Goal: Task Accomplishment & Management: Complete application form

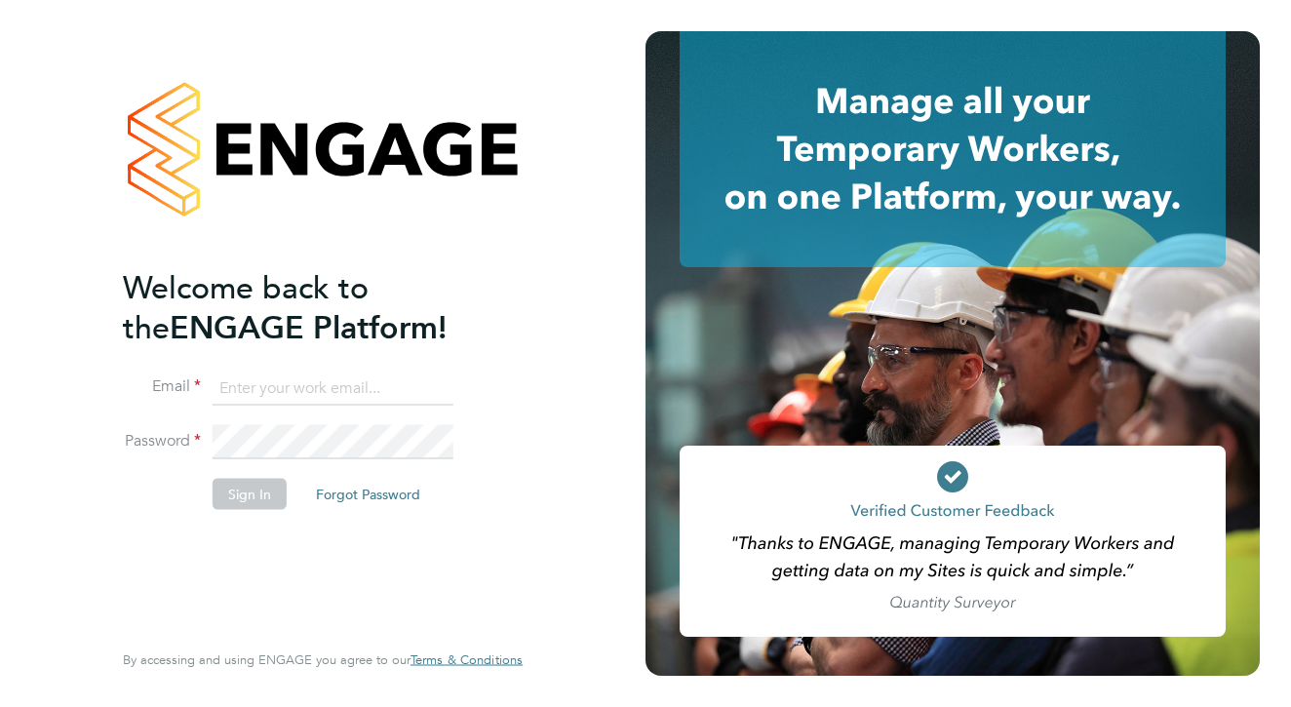
type input "watkinsonmn@gmail.com"
click at [261, 495] on button "Sign In" at bounding box center [250, 494] width 74 height 31
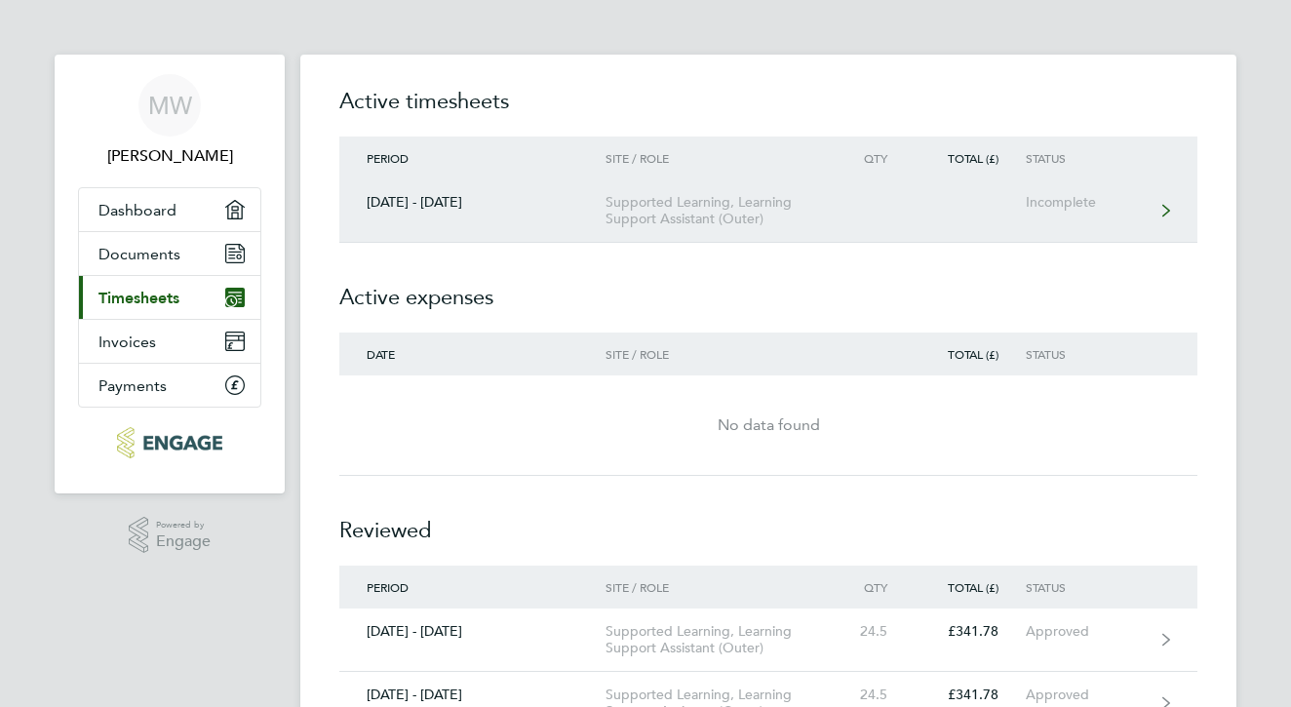
click at [699, 202] on div "Supported Learning, Learning Support Assistant (Outer)" at bounding box center [716, 210] width 223 height 33
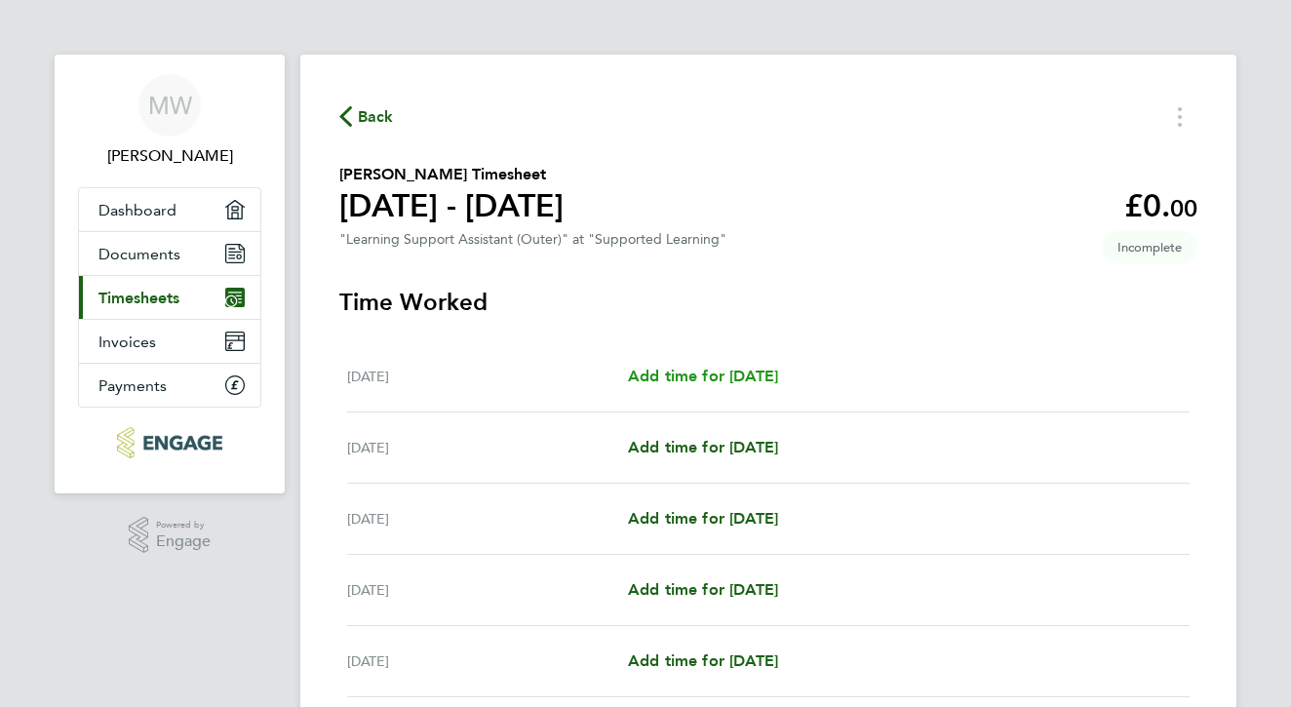
click at [708, 377] on span "Add time for [DATE]" at bounding box center [703, 376] width 150 height 19
select select "60"
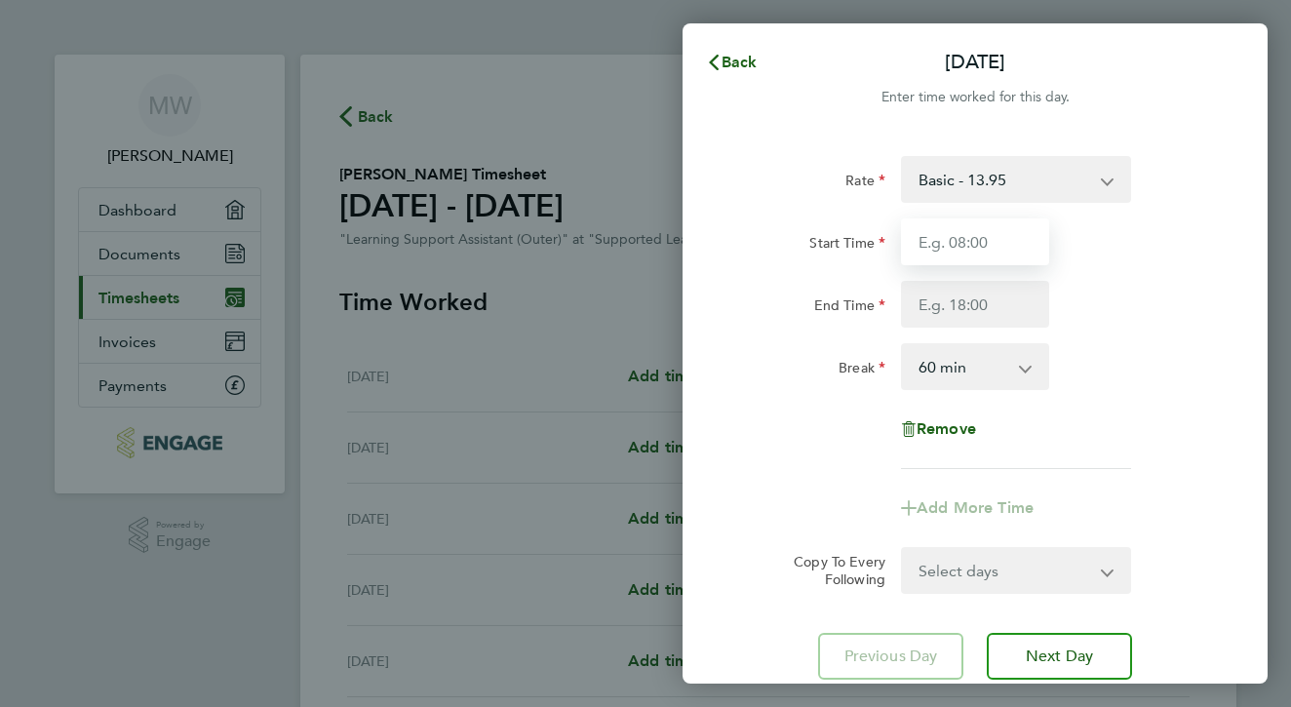
click at [993, 241] on input "Start Time" at bounding box center [975, 241] width 148 height 47
type input "09:00"
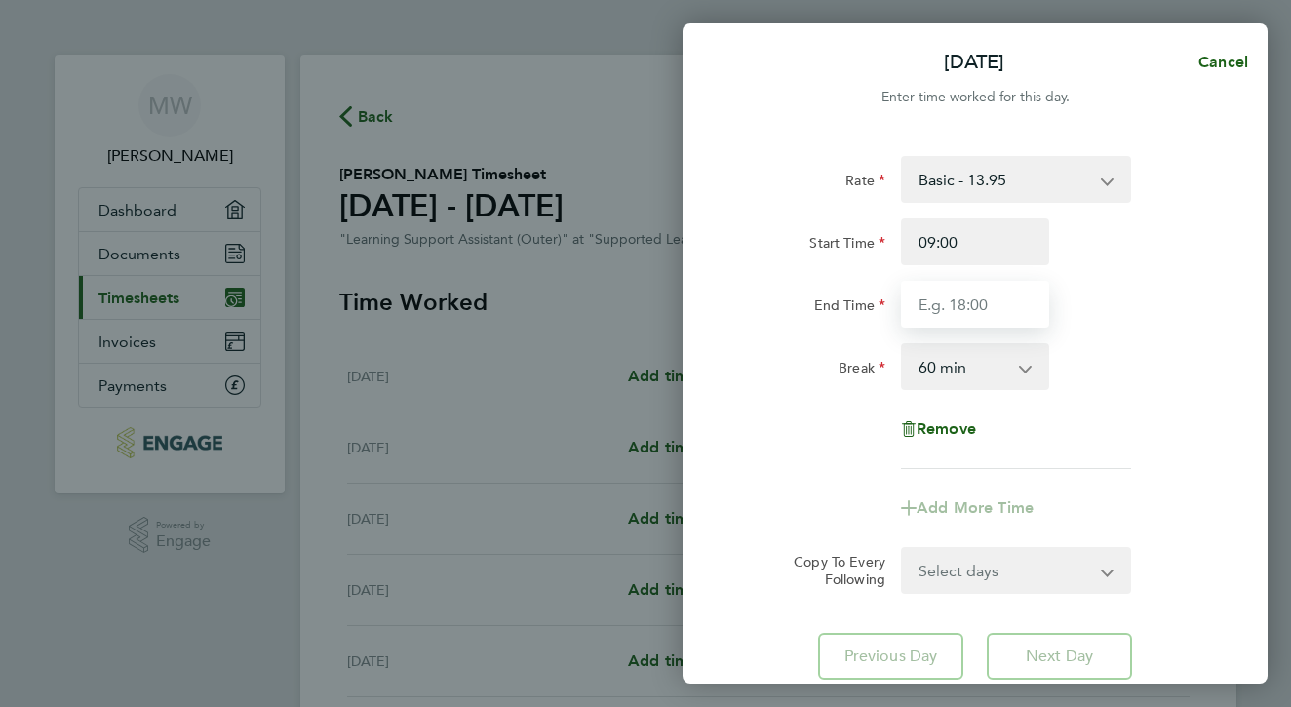
click at [974, 306] on input "End Time" at bounding box center [975, 304] width 148 height 47
type input "15:30"
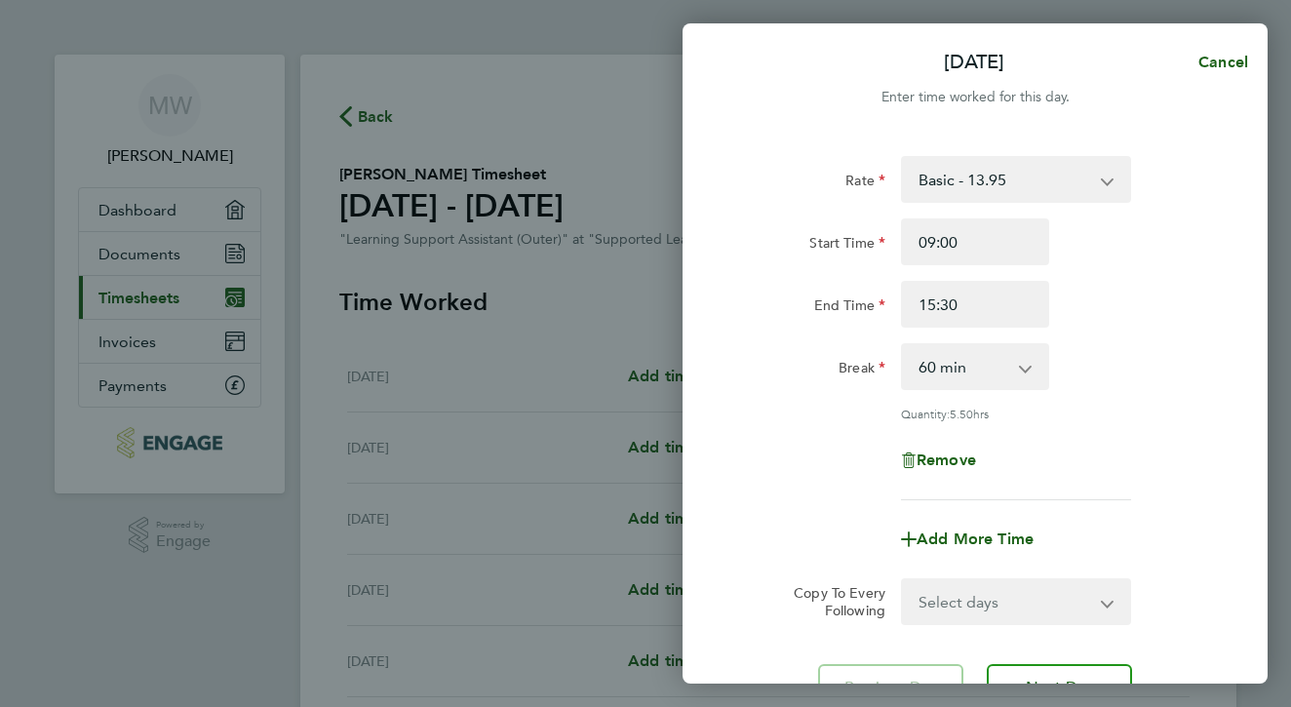
click at [1024, 367] on app-icon-cross-button at bounding box center [1035, 366] width 23 height 43
select select "30"
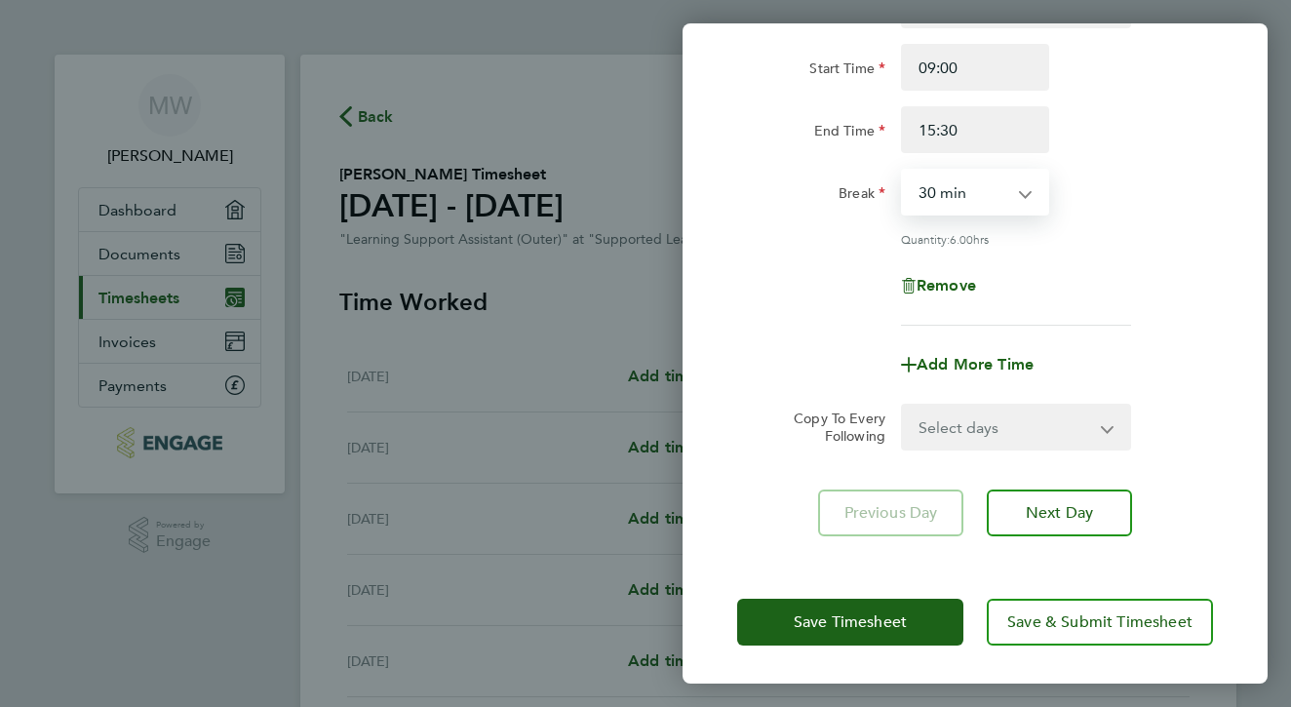
scroll to position [174, 0]
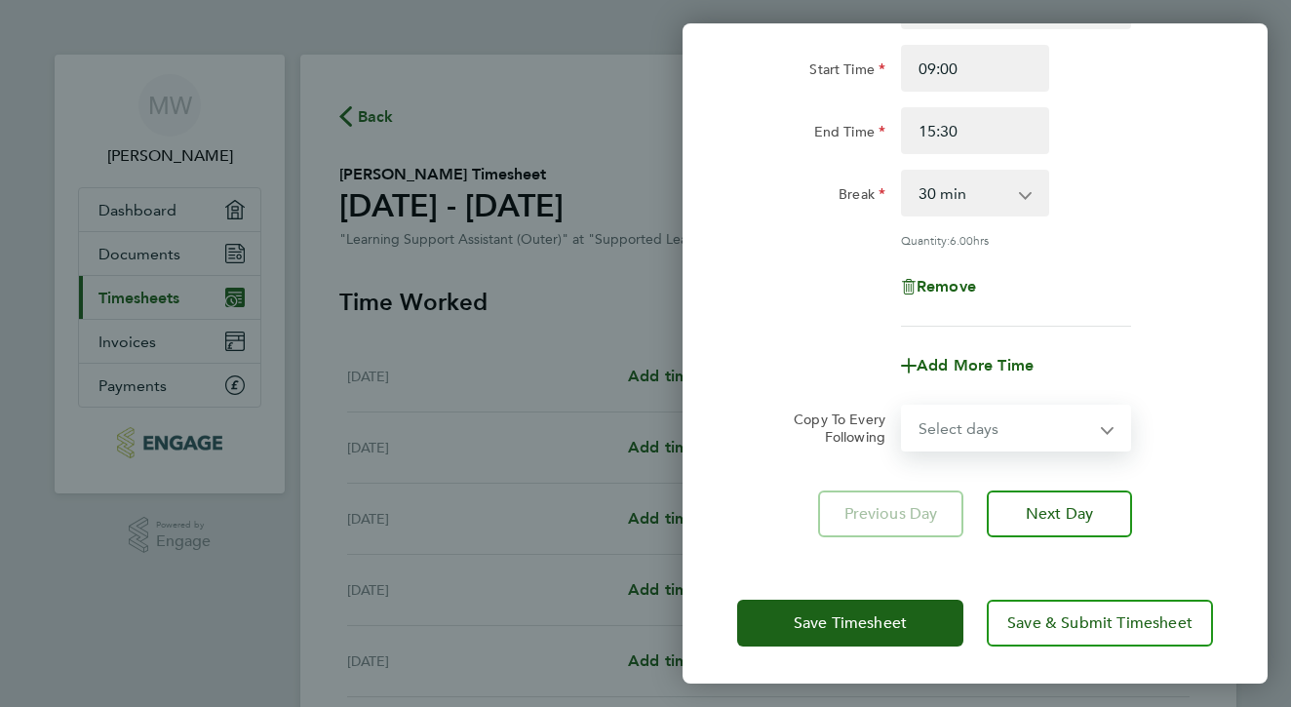
select select "WEEKDAY"
select select "[DATE]"
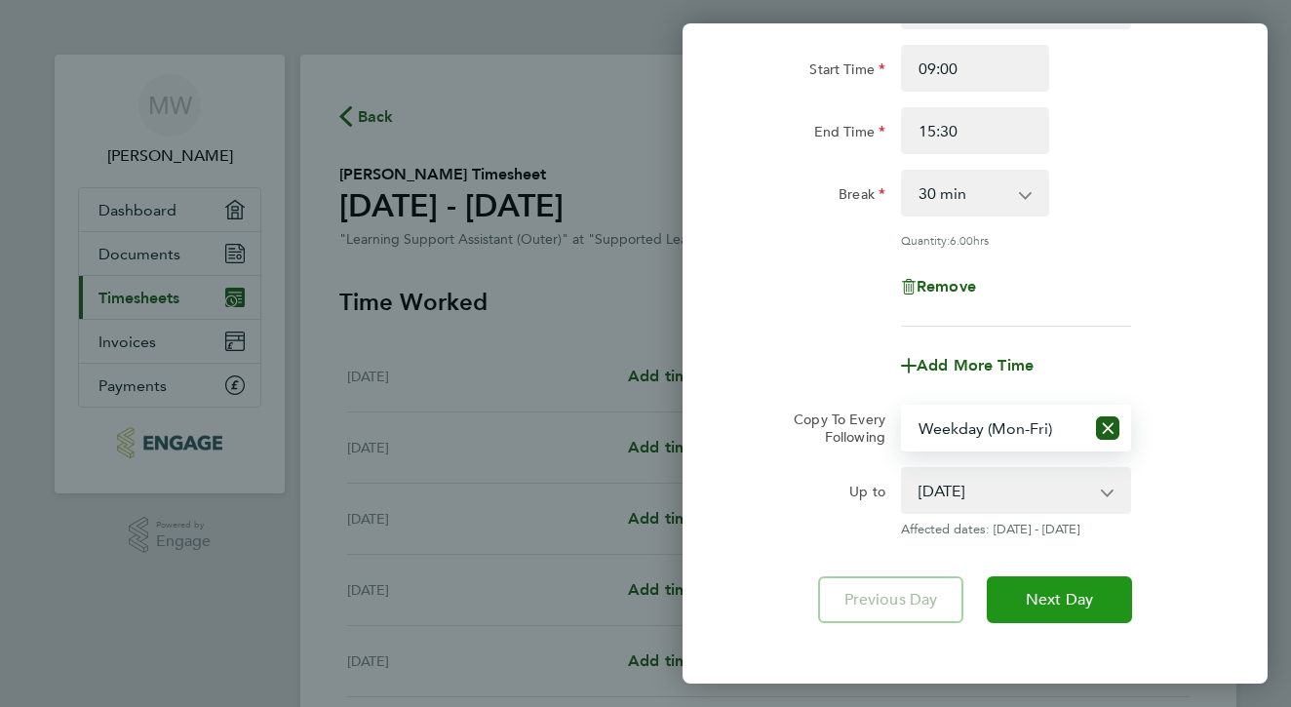
click at [1067, 590] on span "Next Day" at bounding box center [1059, 599] width 67 height 19
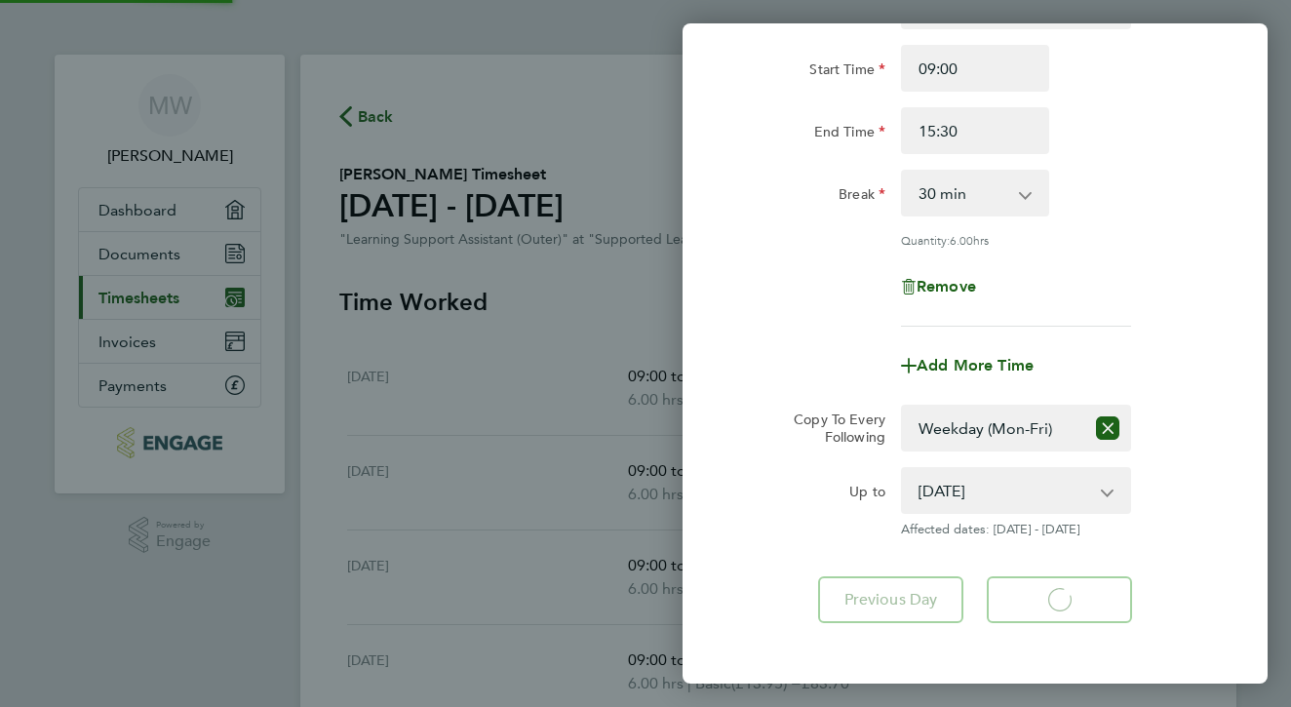
select select "30"
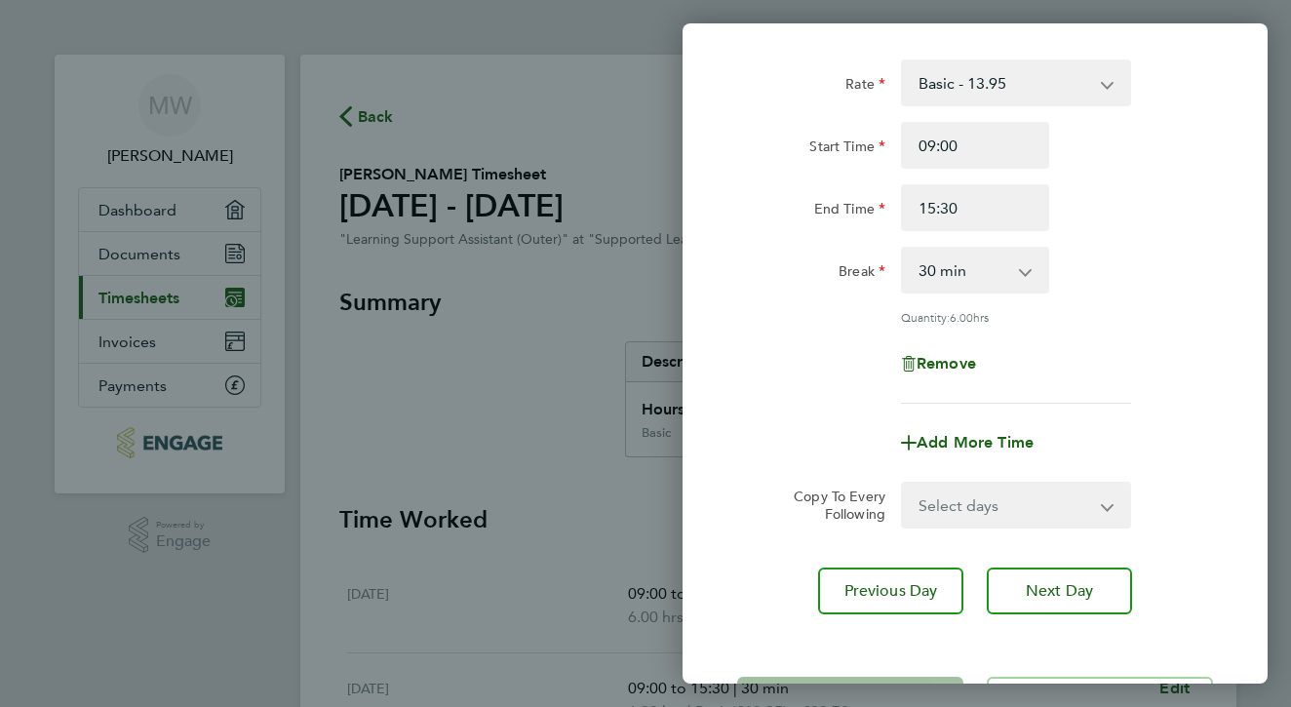
scroll to position [70, 0]
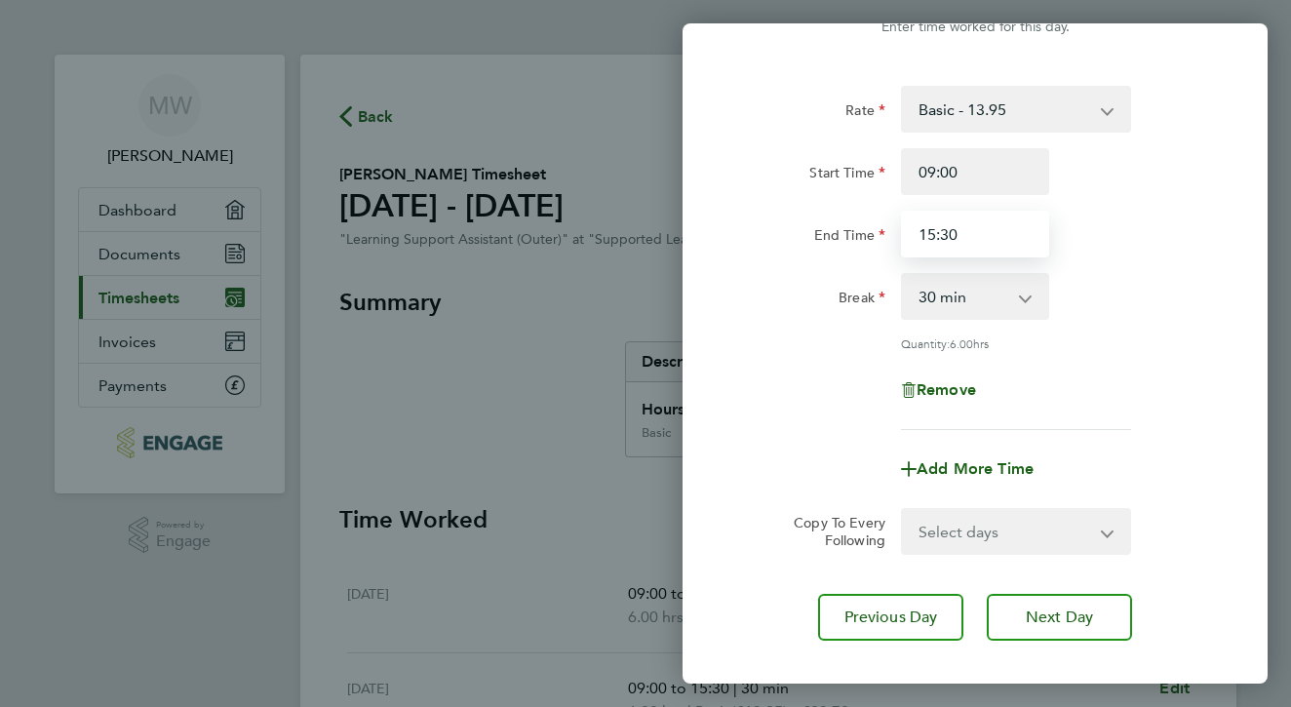
click at [957, 235] on input "15:30" at bounding box center [975, 234] width 148 height 47
type input "1"
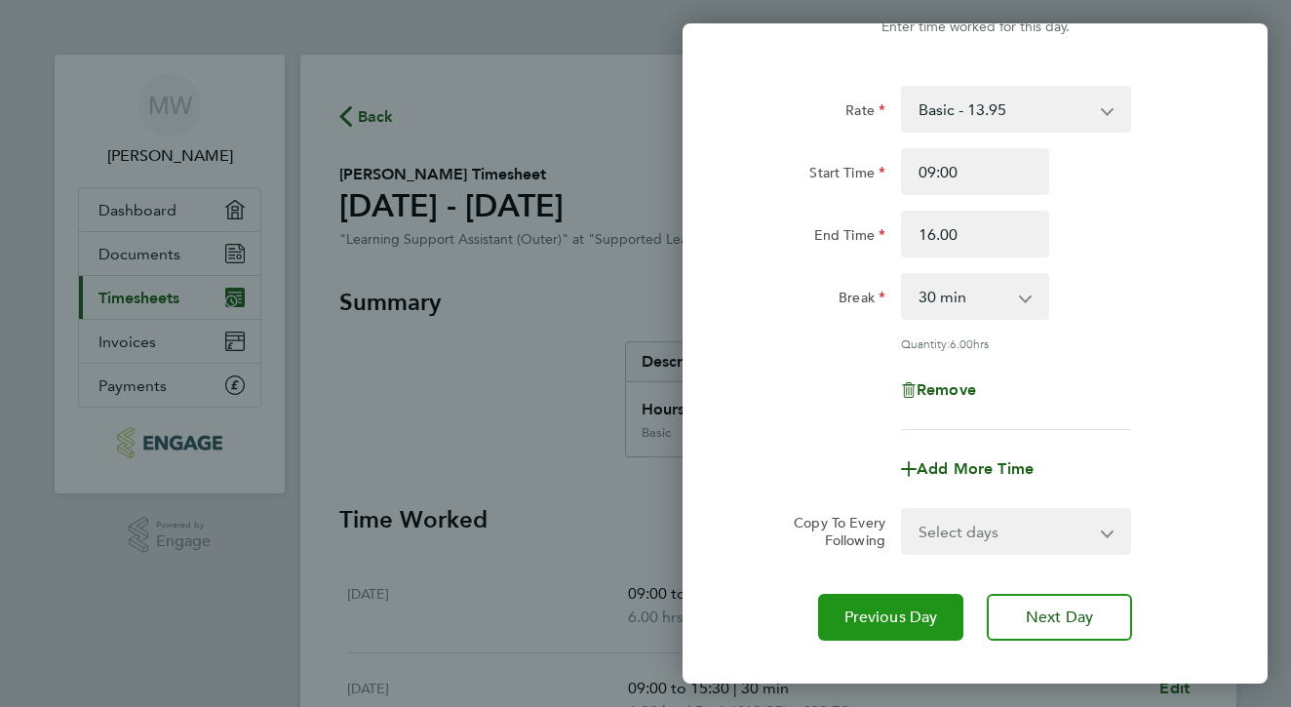
type input "16:00"
click at [924, 619] on span "Previous Day" at bounding box center [891, 616] width 94 height 19
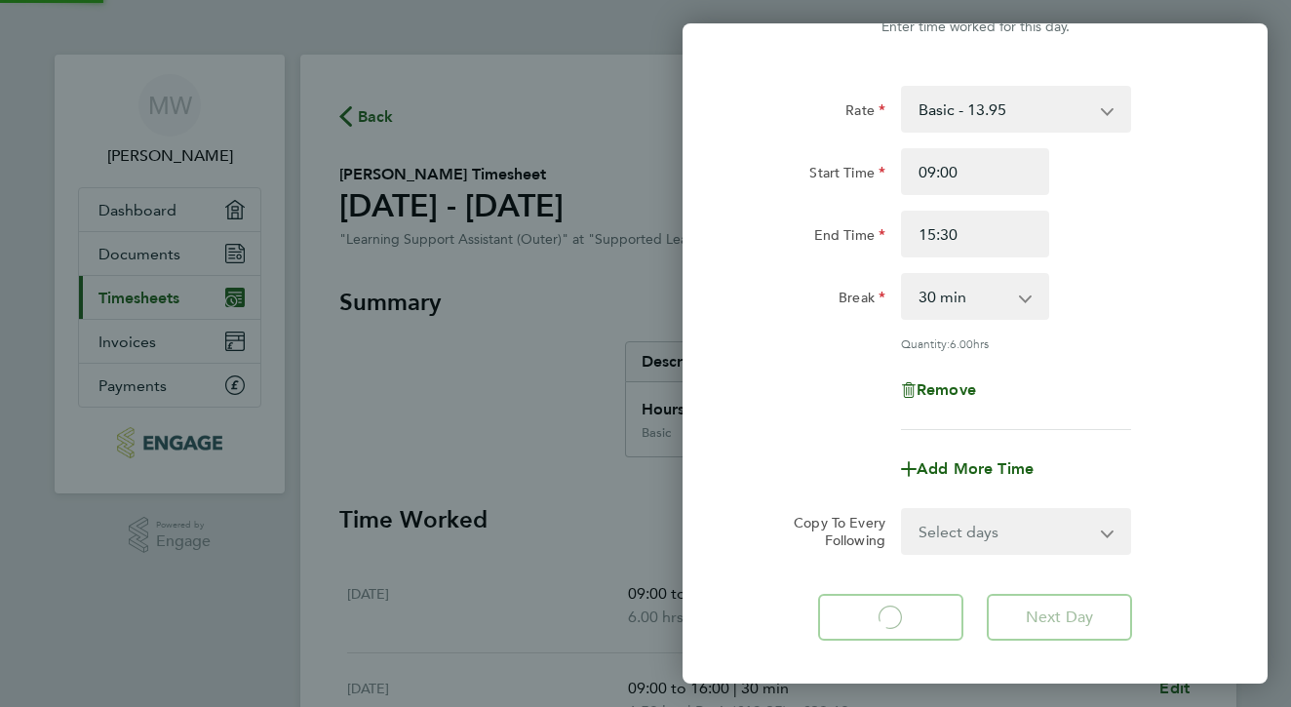
select select "30"
click at [1042, 609] on span "Next Day" at bounding box center [1059, 616] width 67 height 19
select select "30"
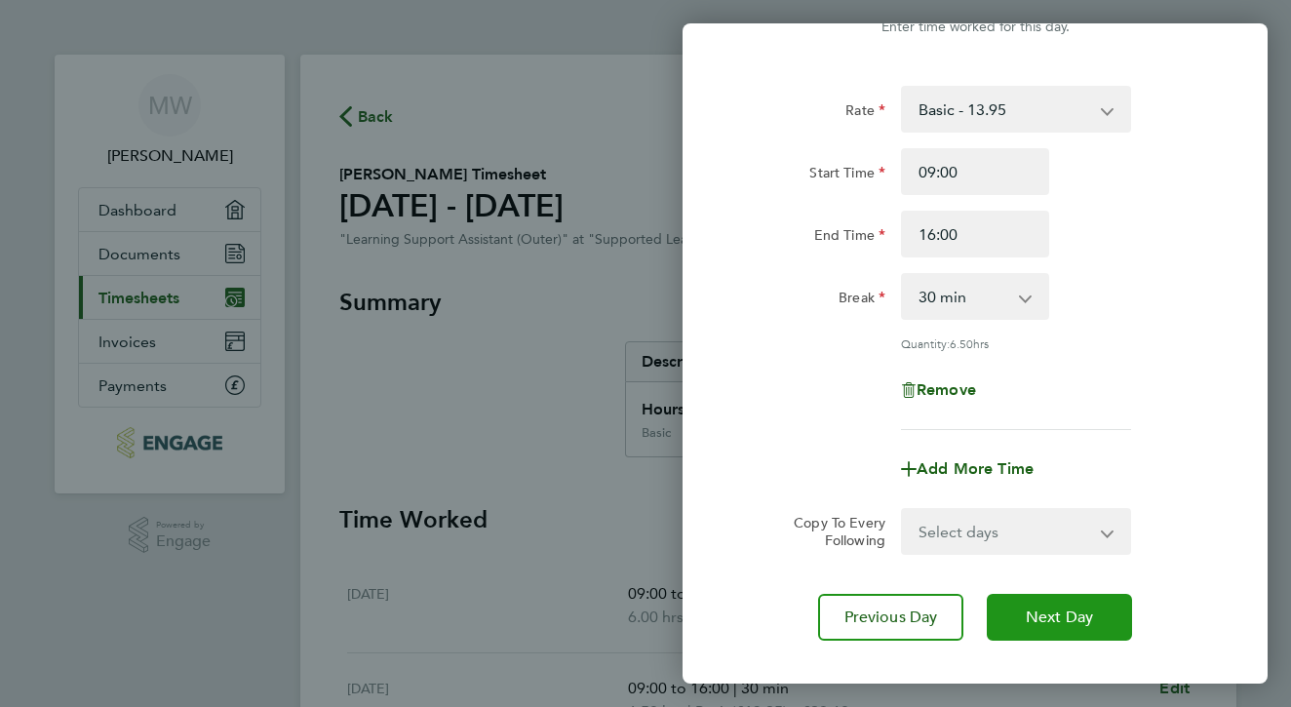
click at [1042, 612] on span "Next Day" at bounding box center [1059, 616] width 67 height 19
select select "30"
click at [1058, 614] on span "Next Day" at bounding box center [1059, 616] width 67 height 19
select select "30"
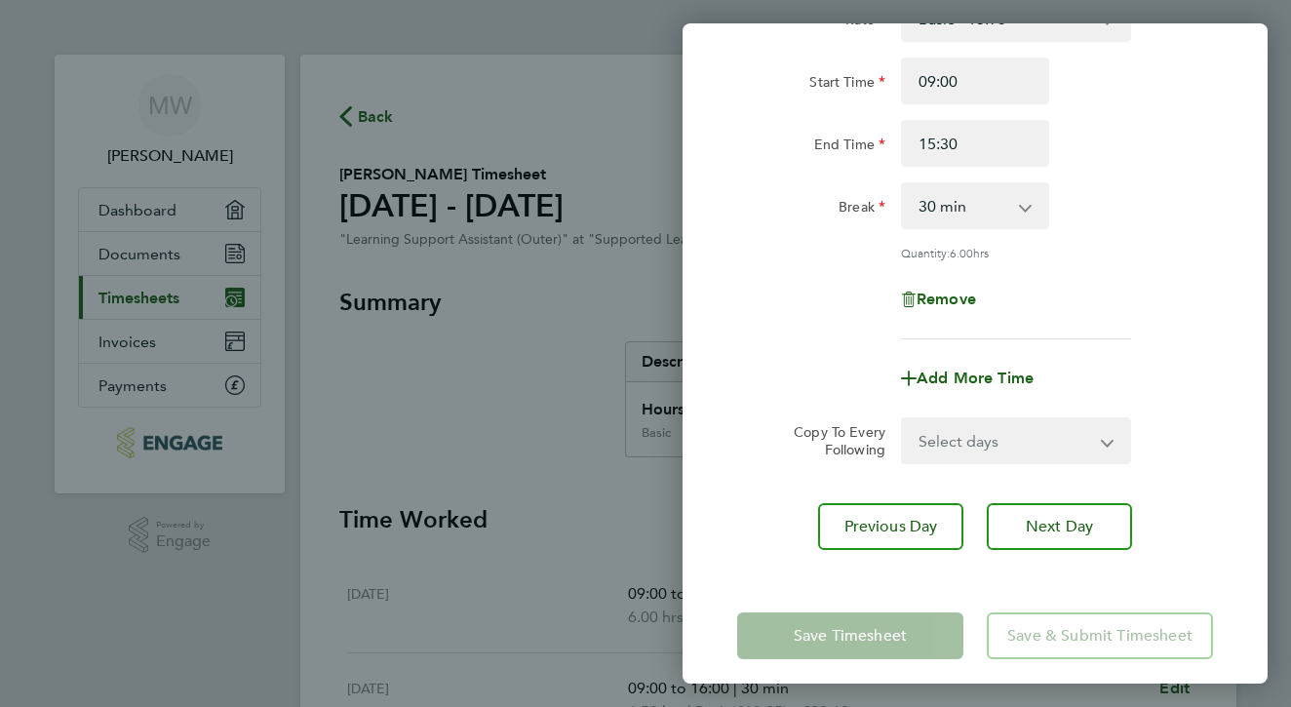
scroll to position [164, 0]
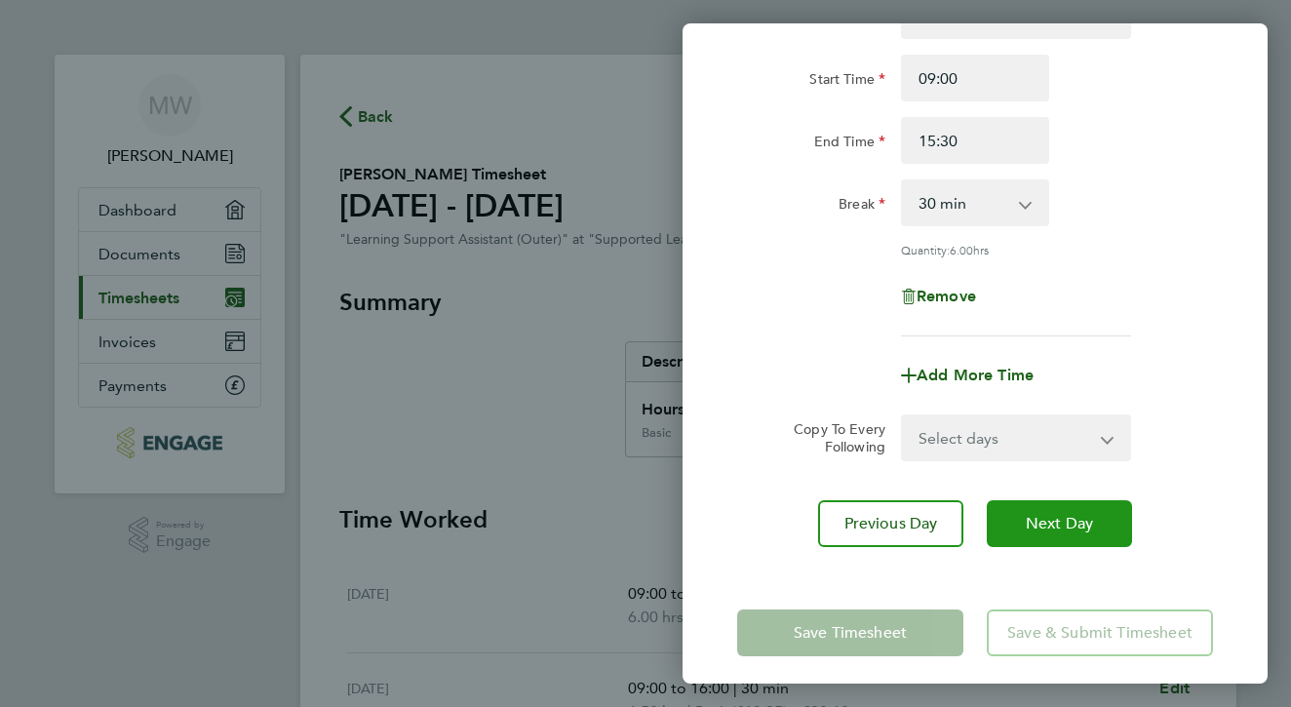
click at [1077, 520] on span "Next Day" at bounding box center [1059, 523] width 67 height 19
select select "30"
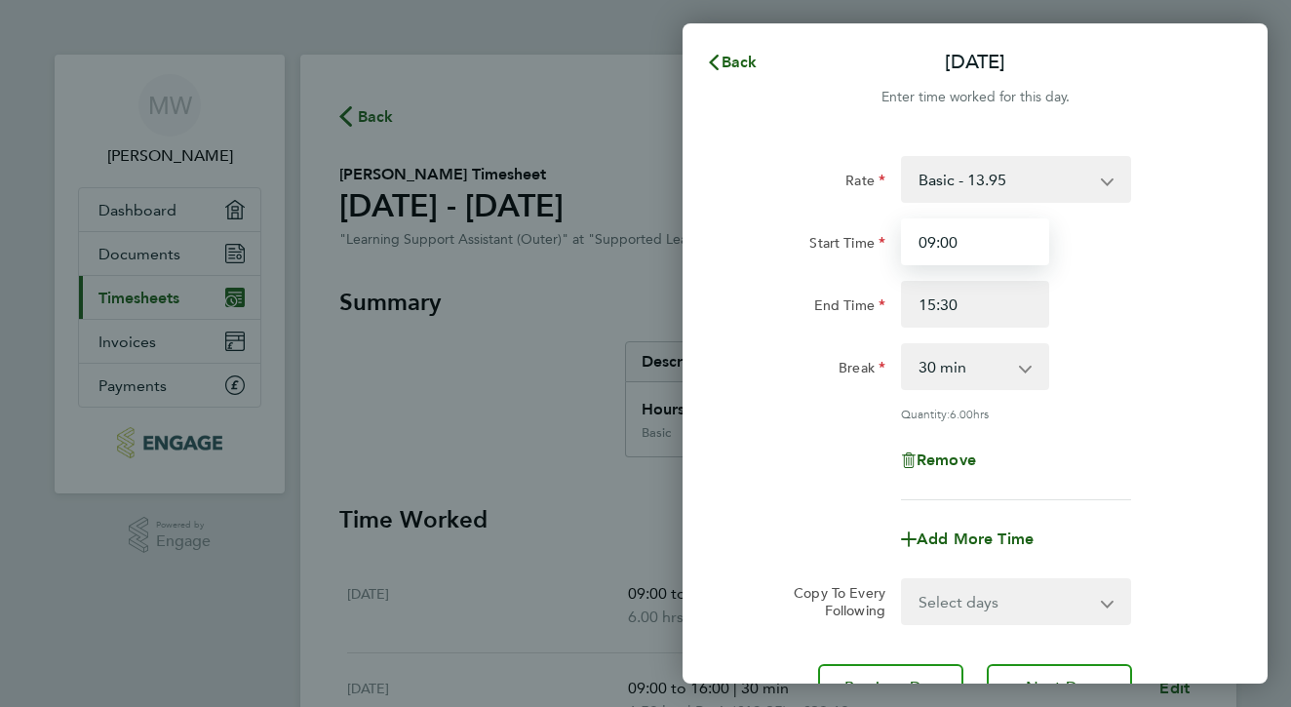
click at [964, 243] on input "09:00" at bounding box center [975, 241] width 148 height 47
type input "0"
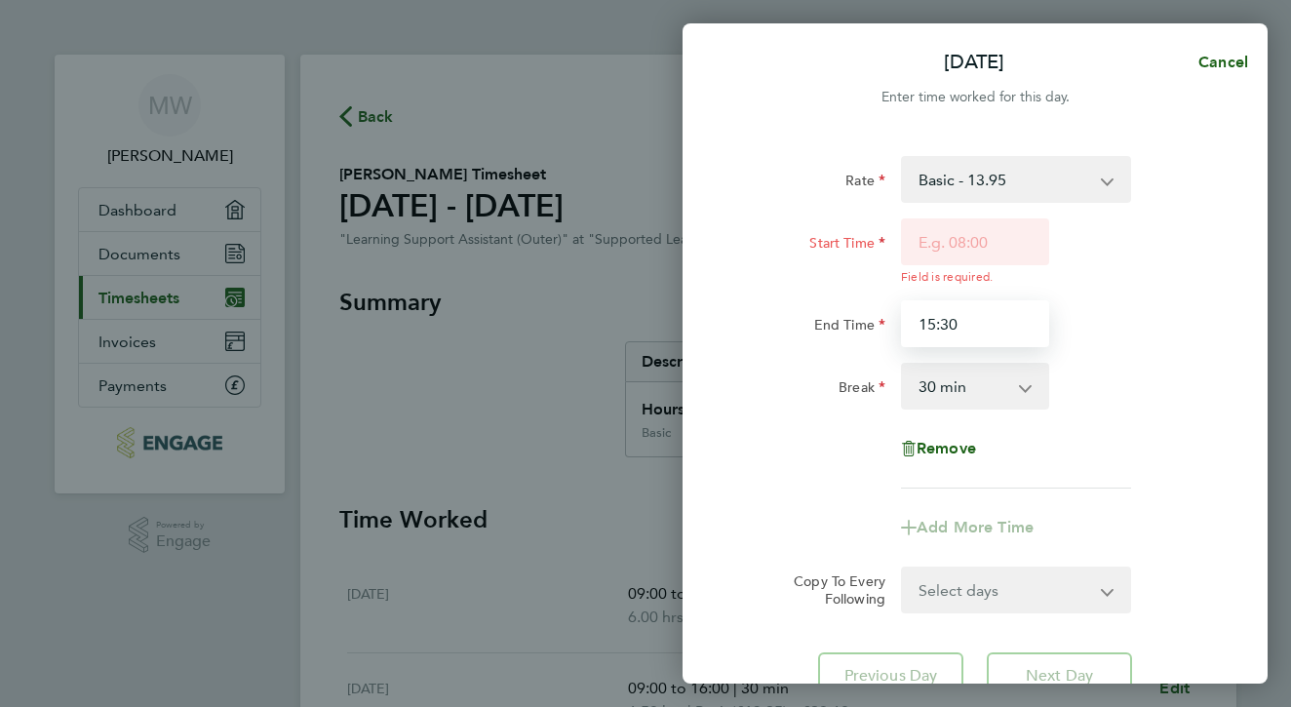
click at [965, 304] on input "15:30" at bounding box center [975, 323] width 148 height 47
type input "1"
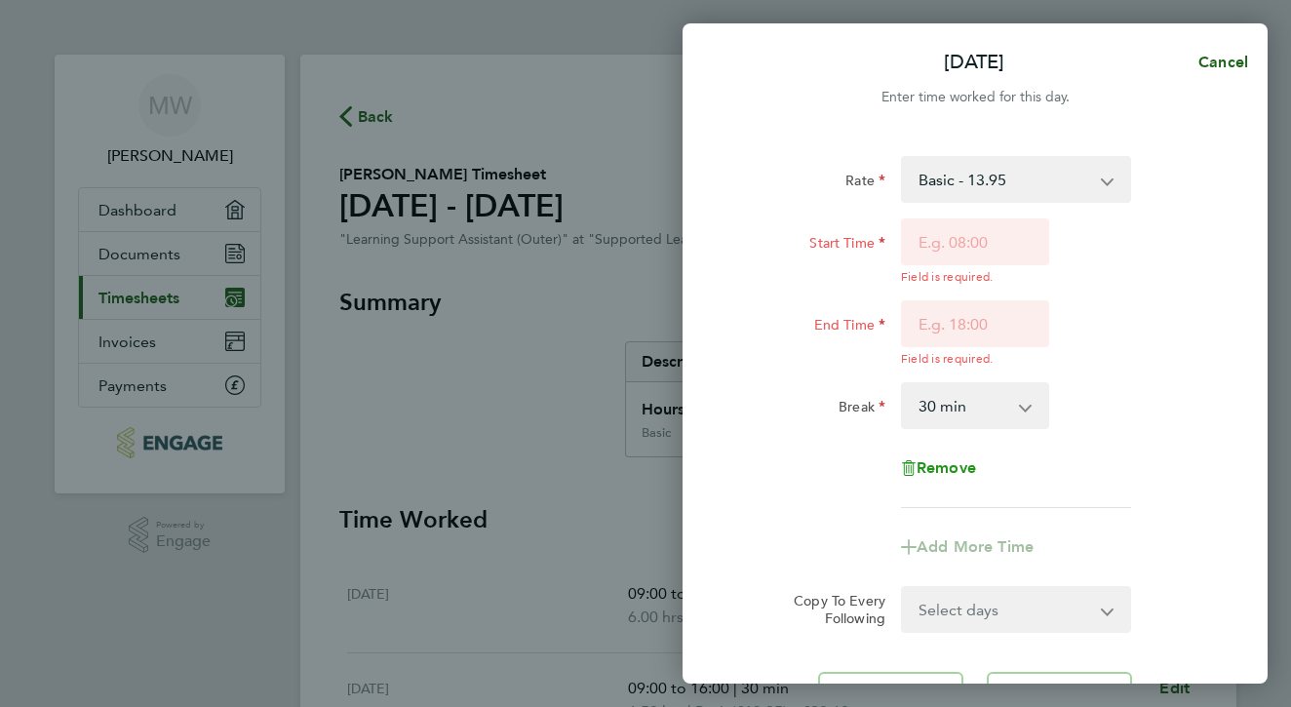
click at [945, 446] on div "Remove" at bounding box center [975, 468] width 164 height 47
click at [946, 466] on span "Remove" at bounding box center [945, 467] width 59 height 19
select select "null"
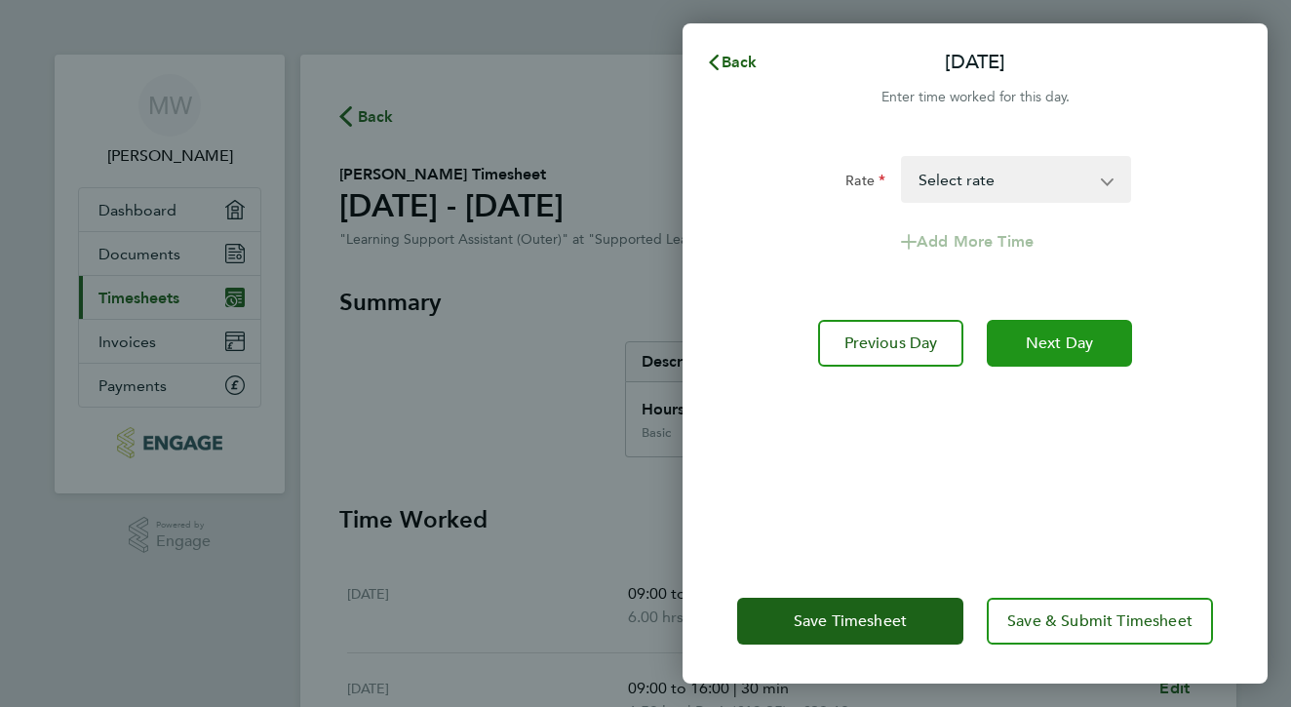
click at [1055, 343] on span "Next Day" at bounding box center [1059, 342] width 67 height 19
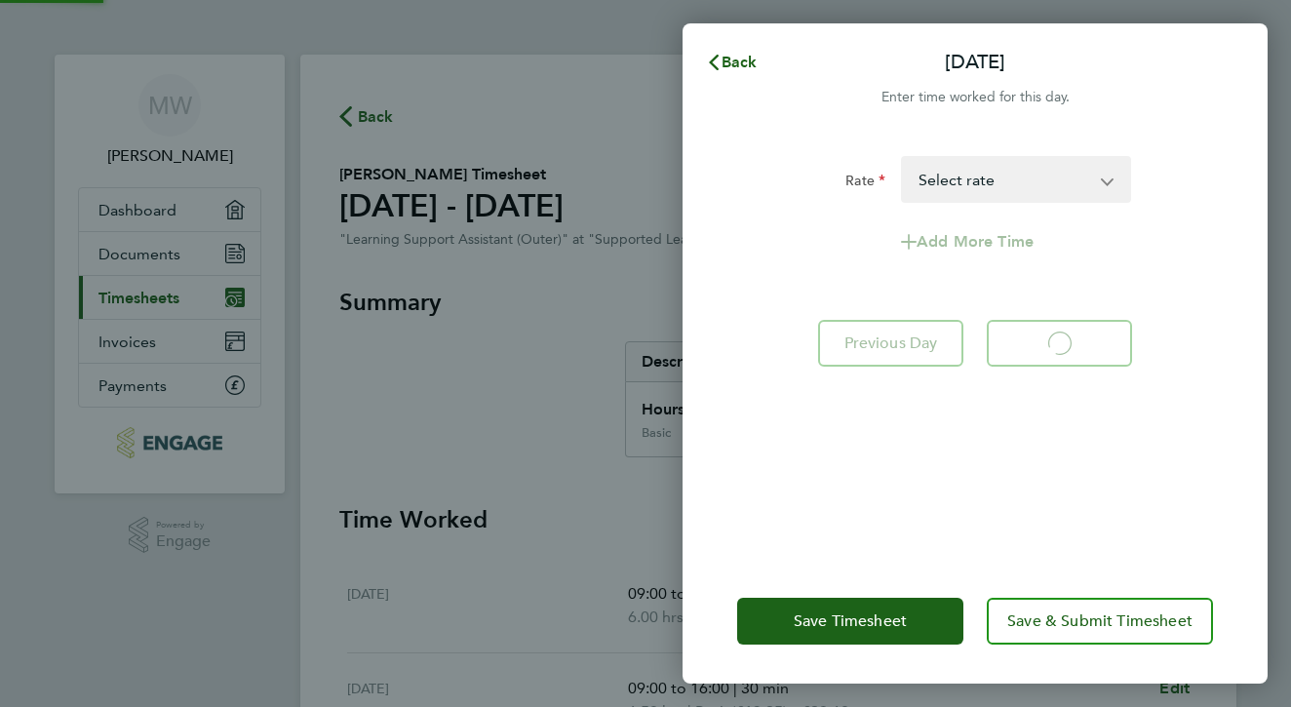
select select "60"
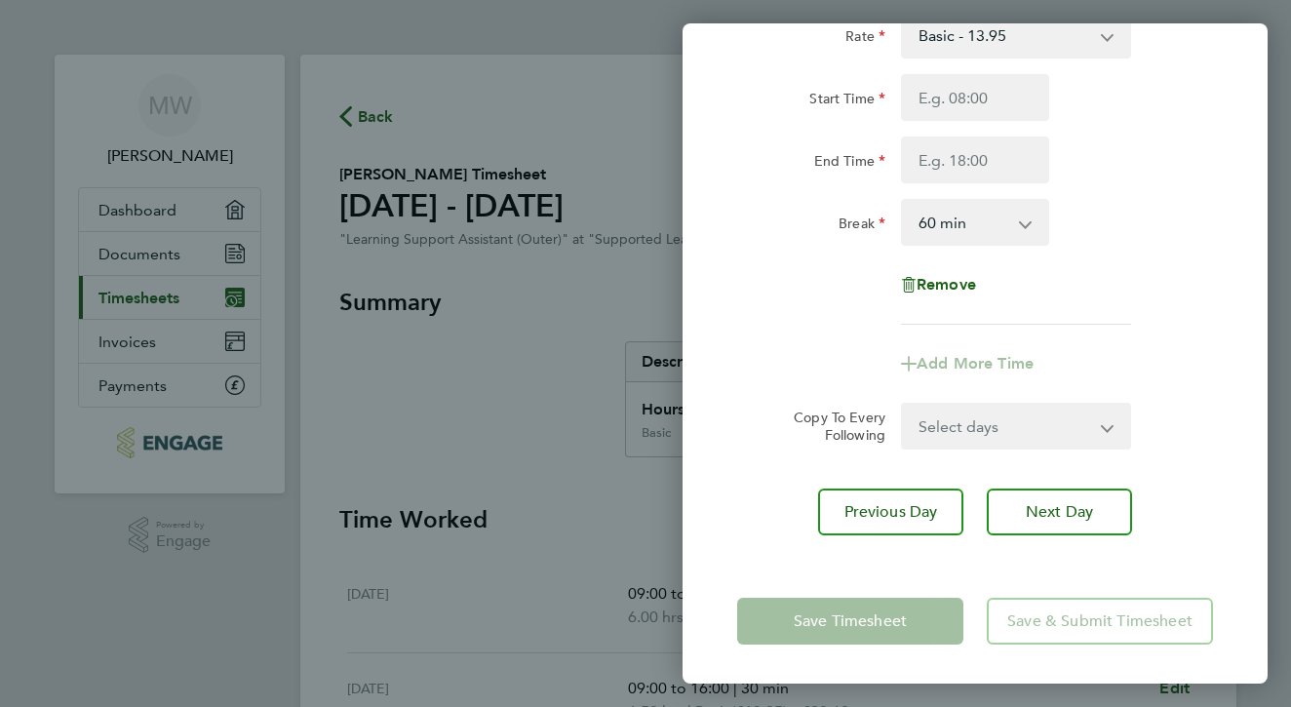
scroll to position [144, 0]
click at [1057, 507] on span "Next Day" at bounding box center [1059, 511] width 67 height 19
select select "60"
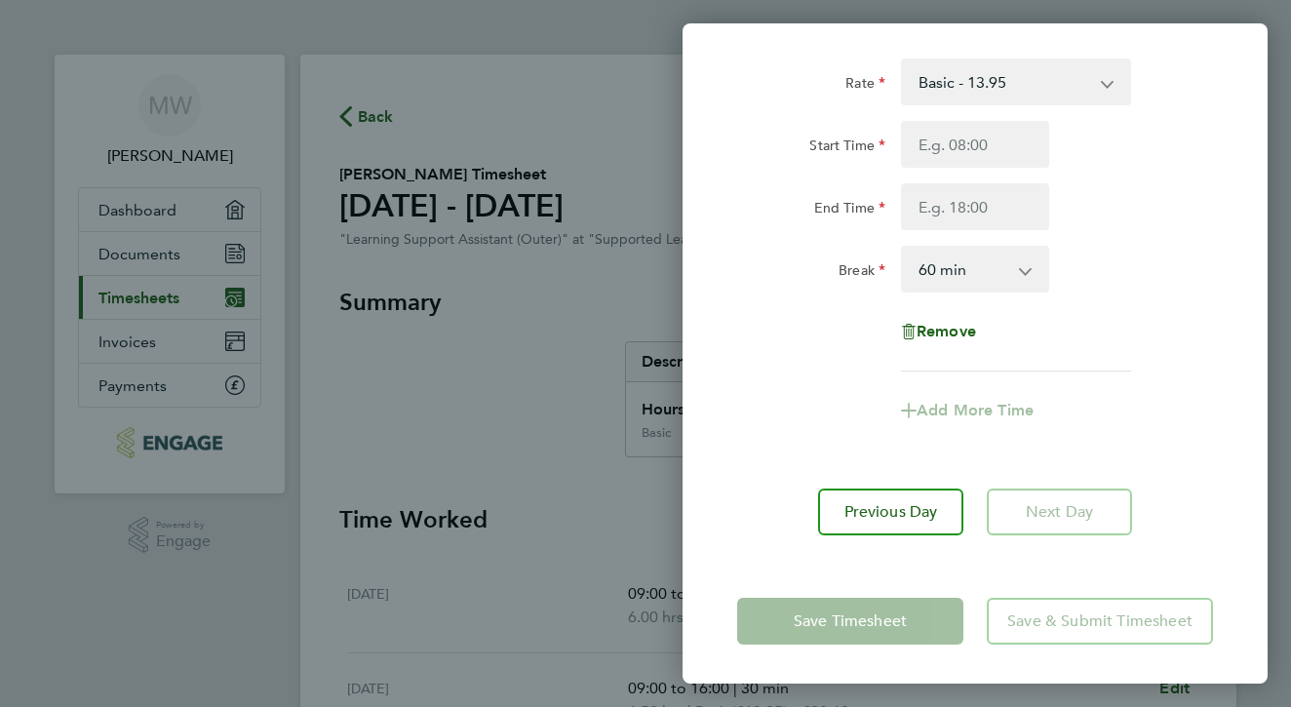
scroll to position [97, 0]
click at [525, 477] on div "Back [DATE] Enter time worked for this day. Rate Basic - 13.95 Start Time End T…" at bounding box center [645, 353] width 1291 height 707
click at [584, 347] on div "Back [DATE] Enter time worked for this day. Rate Basic - 13.95 Start Time End T…" at bounding box center [645, 353] width 1291 height 707
click at [879, 505] on span "Previous Day" at bounding box center [891, 511] width 94 height 19
select select "60"
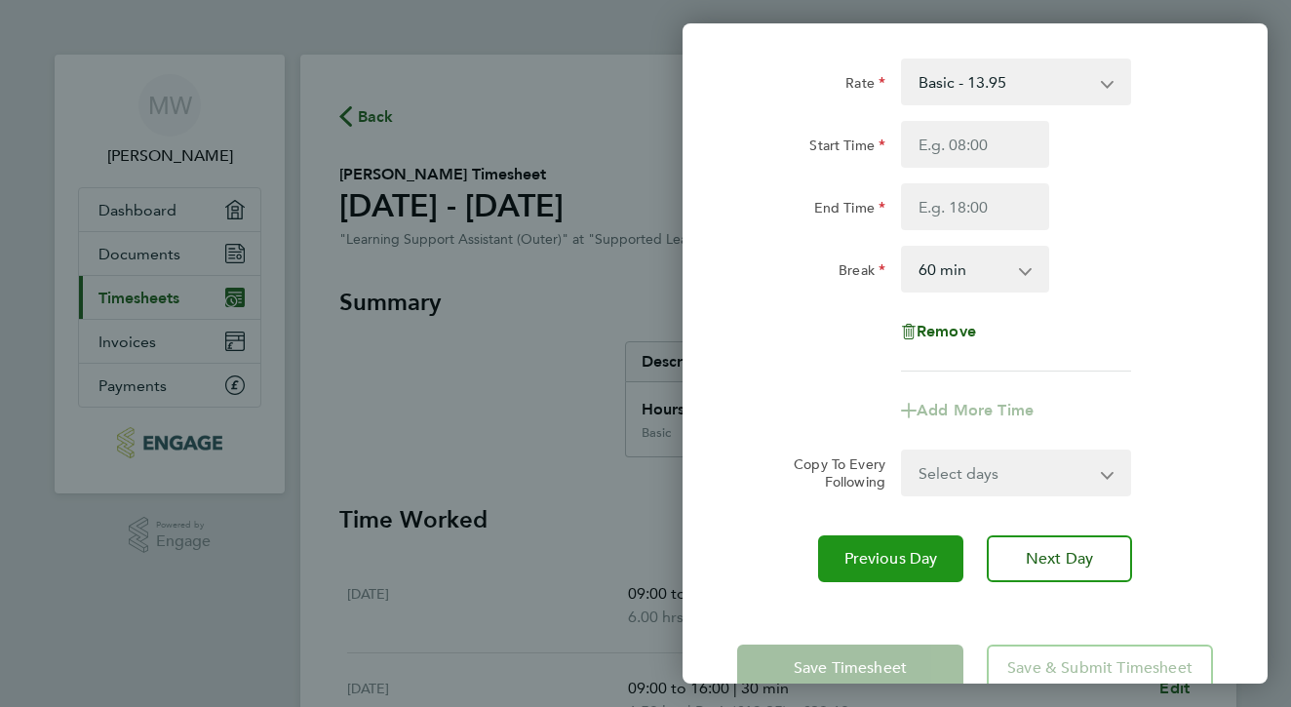
click at [879, 505] on div "Rate Basic - 13.95 Start Time End Time Break 0 min 15 min 30 min 45 min 60 min …" at bounding box center [974, 320] width 585 height 570
click at [889, 562] on span "Previous Day" at bounding box center [891, 558] width 94 height 19
select select "60"
click at [889, 562] on span "Previous Day" at bounding box center [891, 558] width 94 height 19
select select "30"
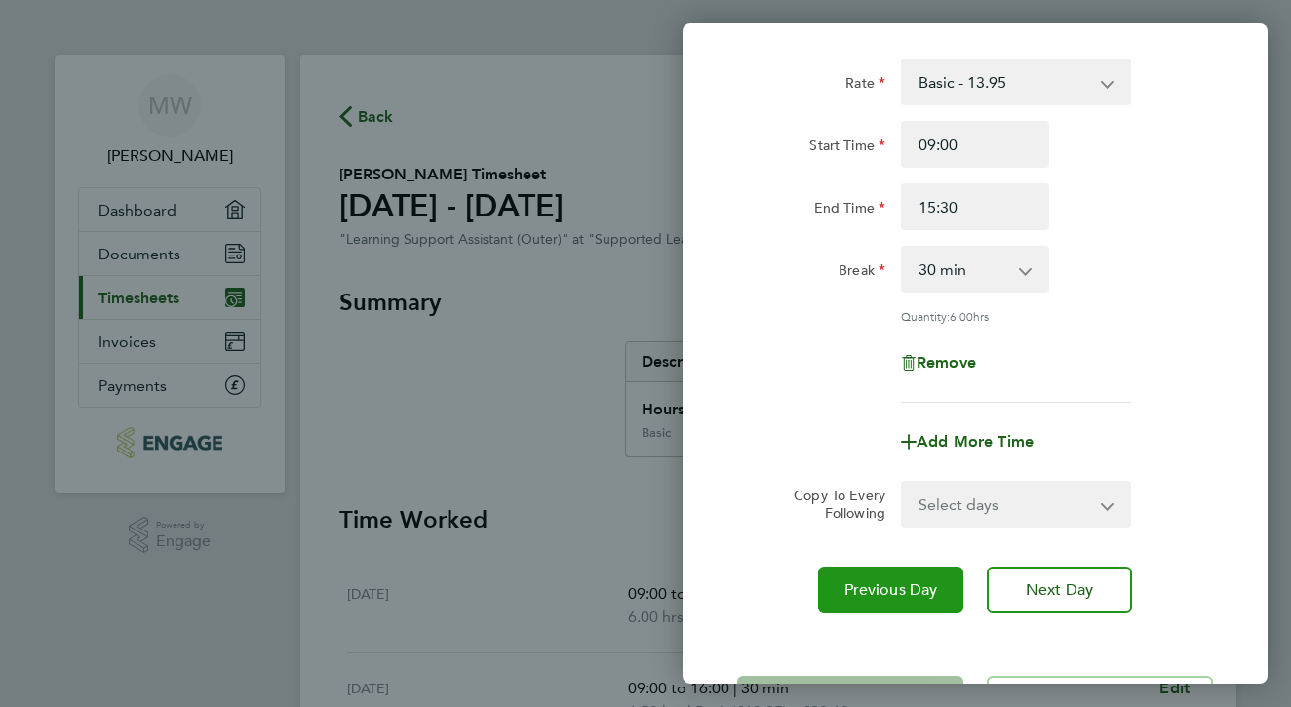
click at [880, 586] on span "Previous Day" at bounding box center [891, 589] width 94 height 19
select select "30"
click at [881, 583] on span "Previous Day" at bounding box center [891, 589] width 94 height 19
select select "30"
click at [664, 485] on div "Back [DATE] Enter time worked for this day. Rate Basic - 13.95 Start Time 09:00…" at bounding box center [645, 353] width 1291 height 707
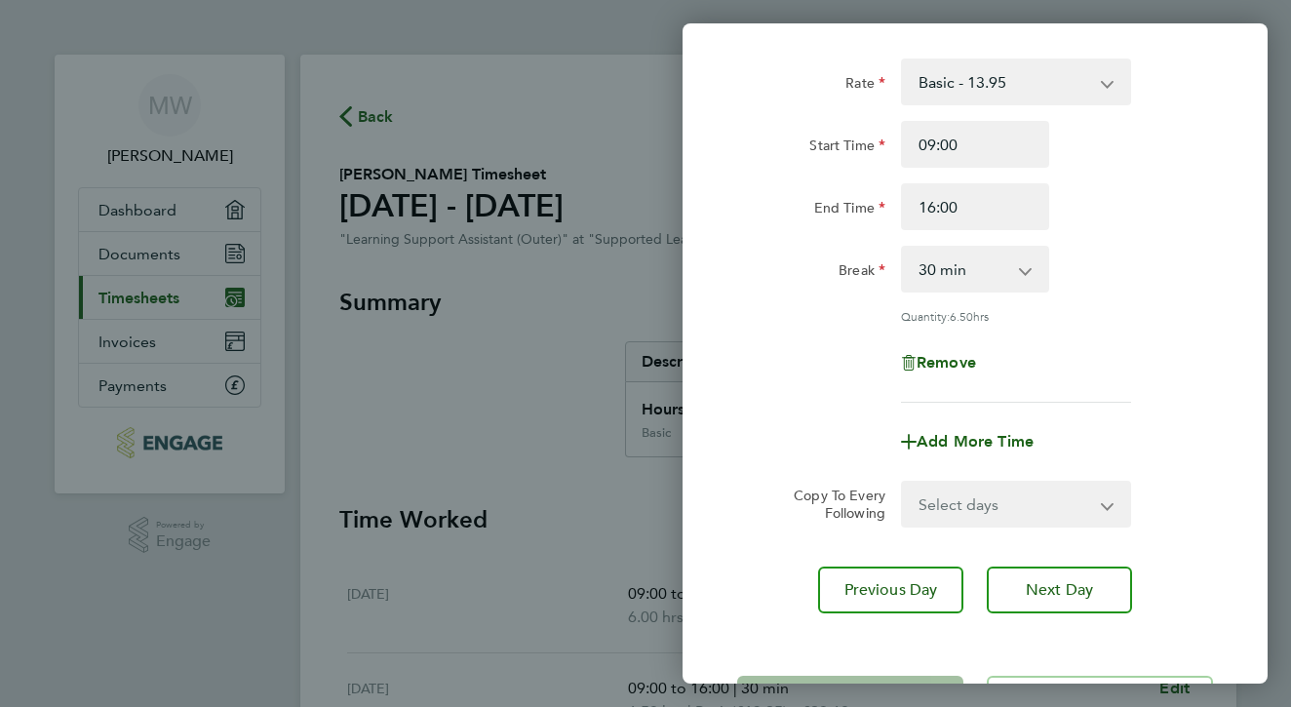
click at [644, 130] on div "Back [DATE] Enter time worked for this day. Rate Basic - 13.95 Start Time 09:00…" at bounding box center [645, 353] width 1291 height 707
click at [909, 589] on span "Previous Day" at bounding box center [891, 589] width 94 height 19
select select "30"
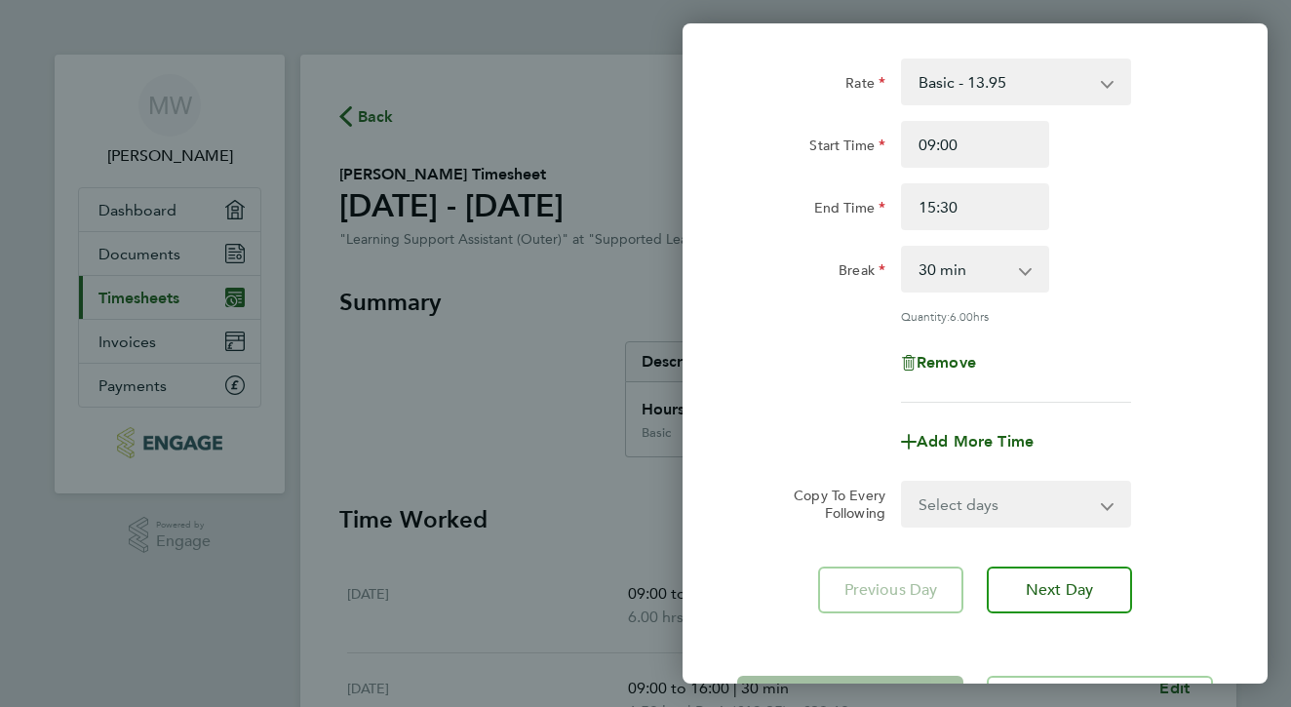
click at [909, 589] on app-form-button "Previous Day" at bounding box center [896, 589] width 157 height 47
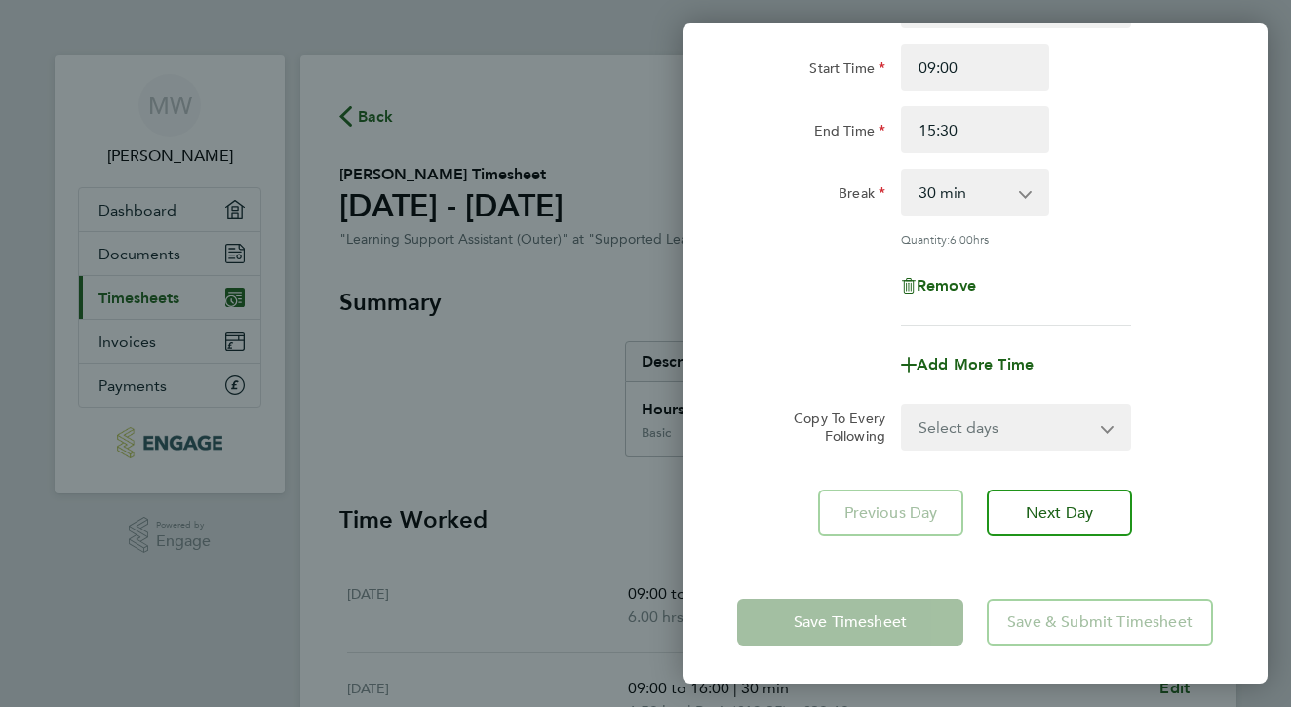
scroll to position [174, 0]
click at [1058, 511] on span "Next Day" at bounding box center [1059, 513] width 67 height 19
select select "30"
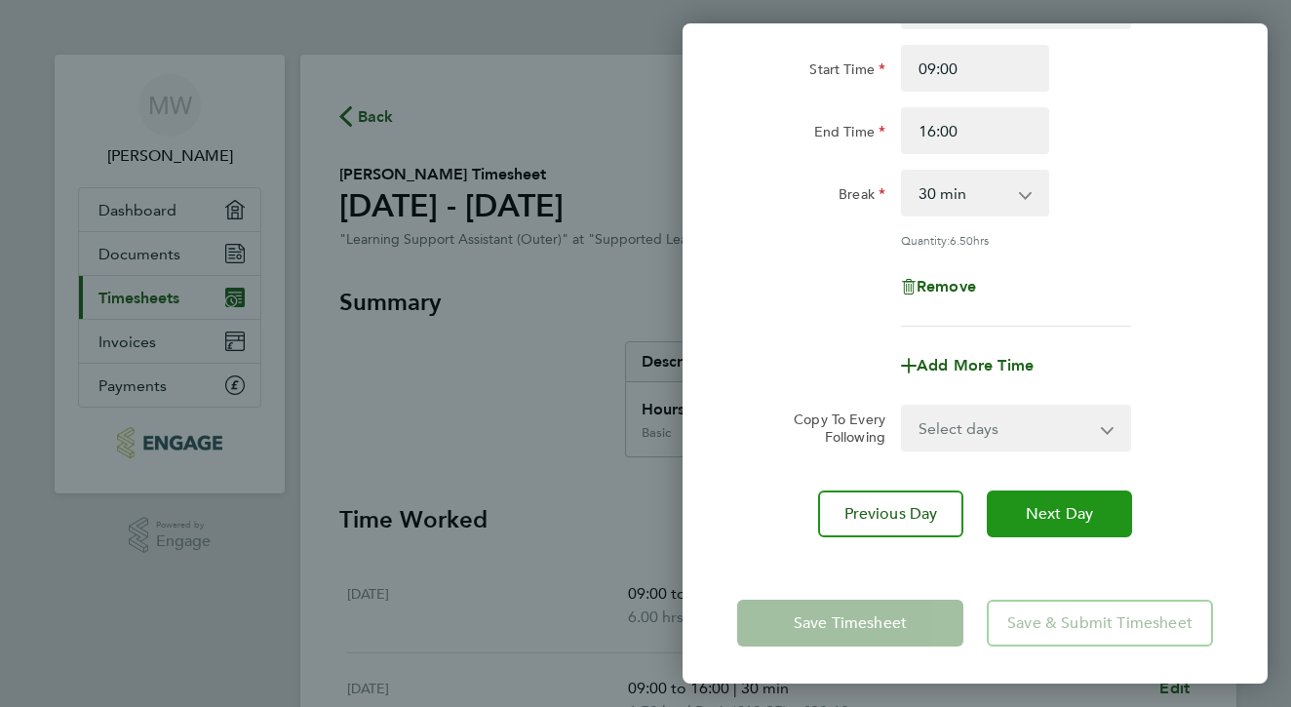
click at [1058, 511] on span "Next Day" at bounding box center [1059, 513] width 67 height 19
select select "30"
click at [1058, 511] on span "Next Day" at bounding box center [1059, 513] width 67 height 19
select select "30"
click at [1059, 509] on span "Next Day" at bounding box center [1059, 513] width 67 height 19
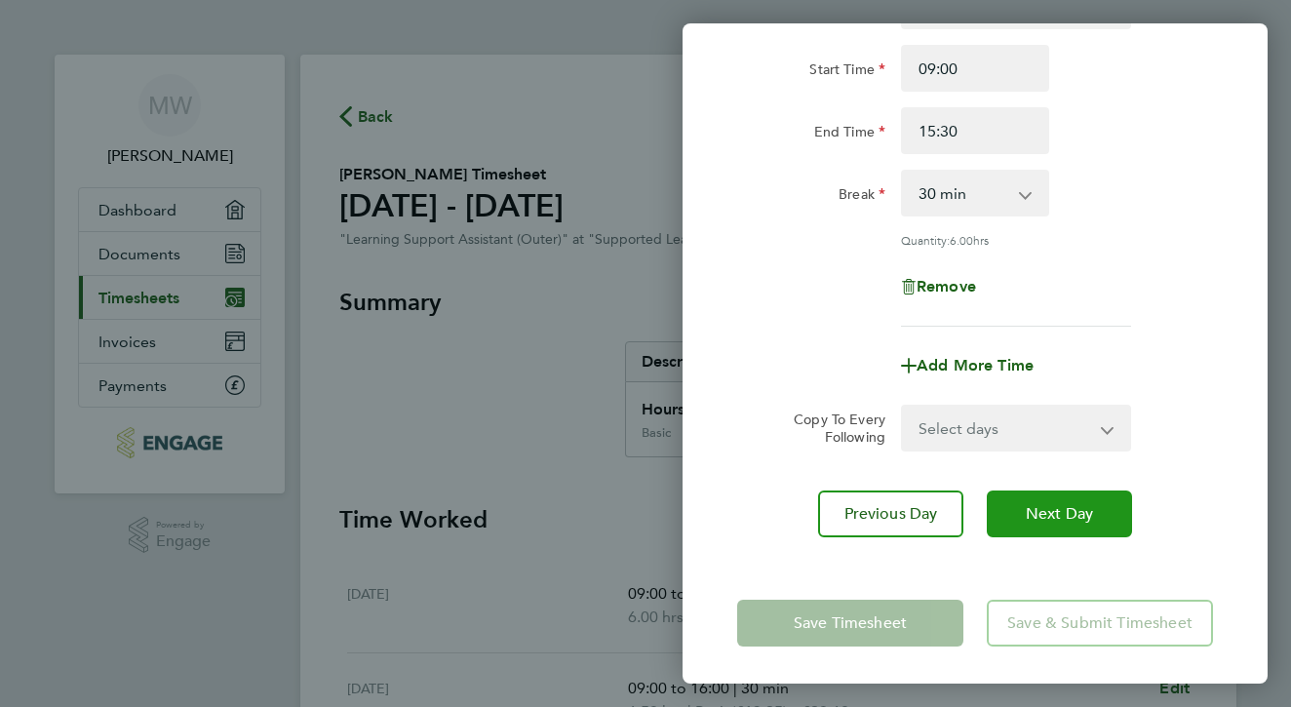
scroll to position [144, 0]
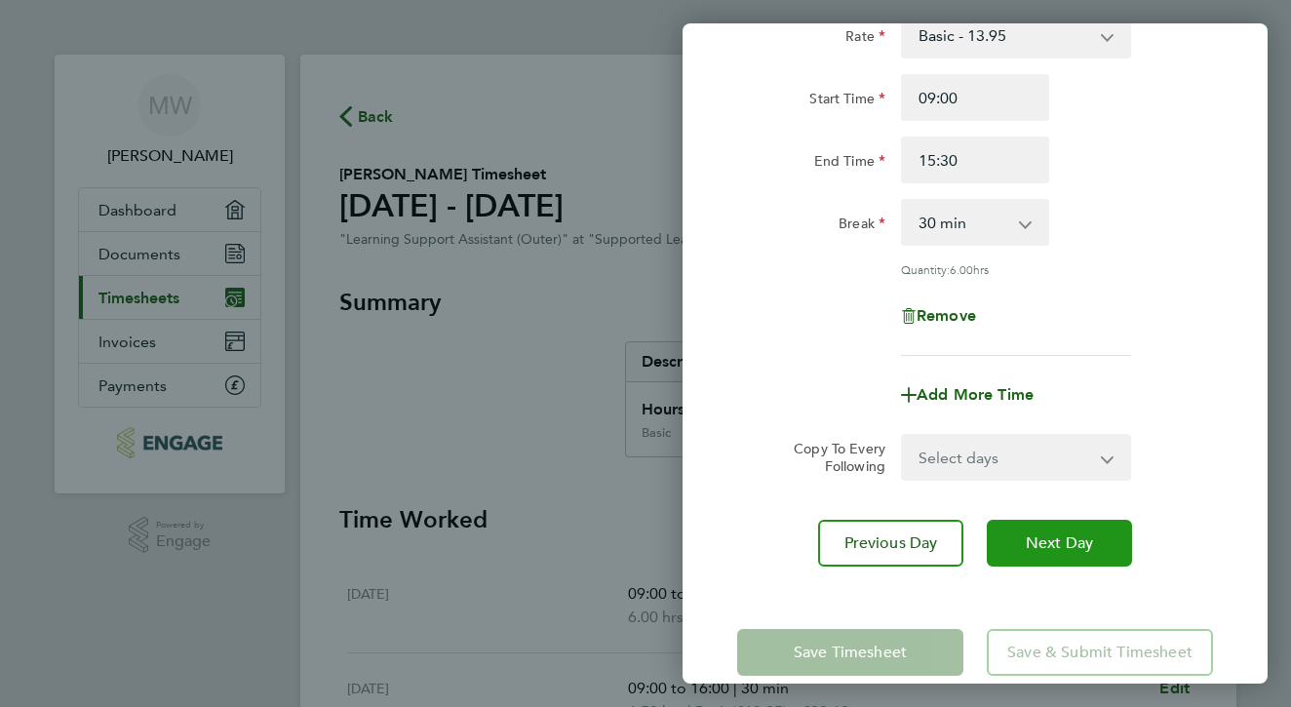
select select "60"
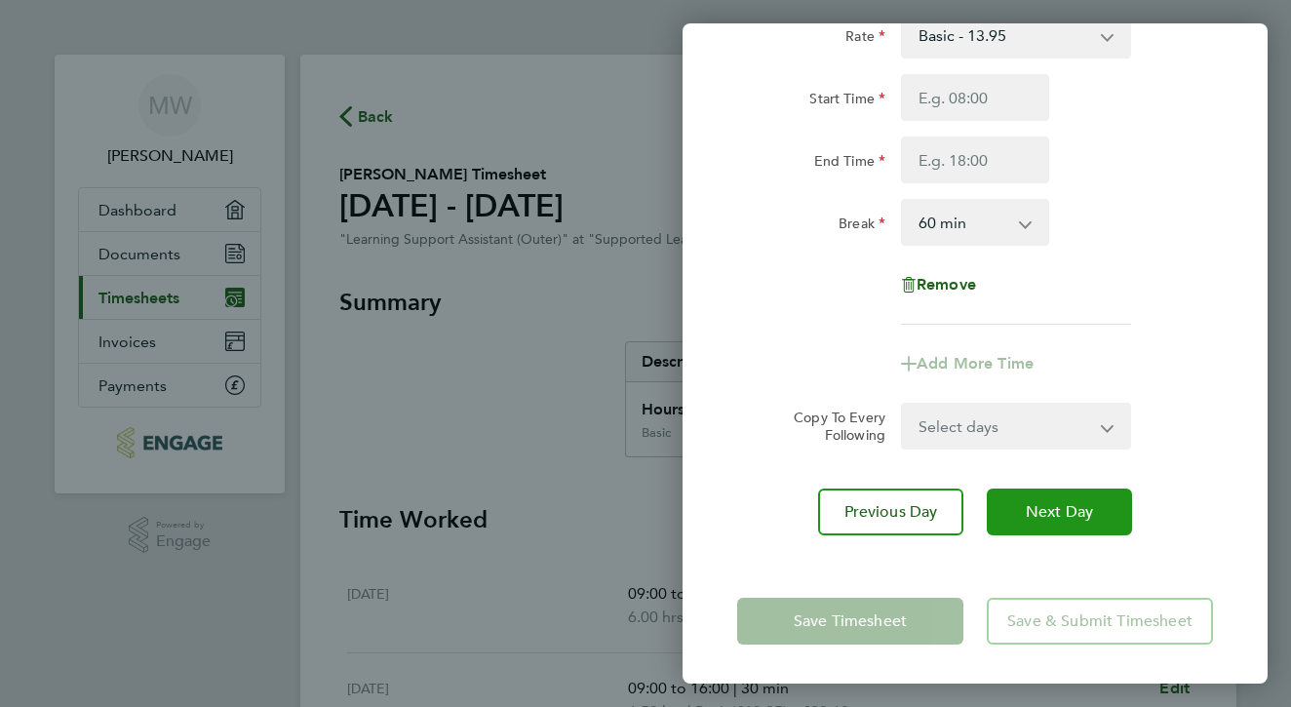
click at [1059, 509] on span "Next Day" at bounding box center [1059, 511] width 67 height 19
select select "60"
click at [1059, 509] on span "Next Day" at bounding box center [1059, 511] width 67 height 19
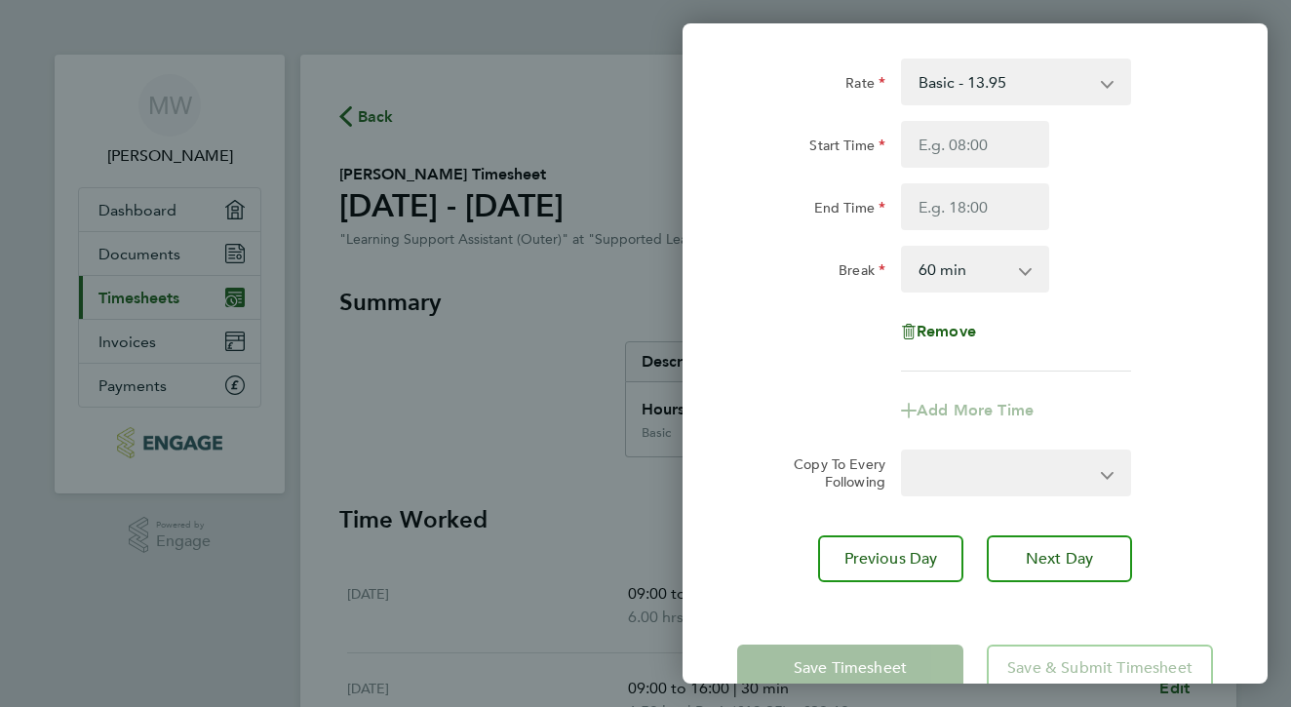
select select "60"
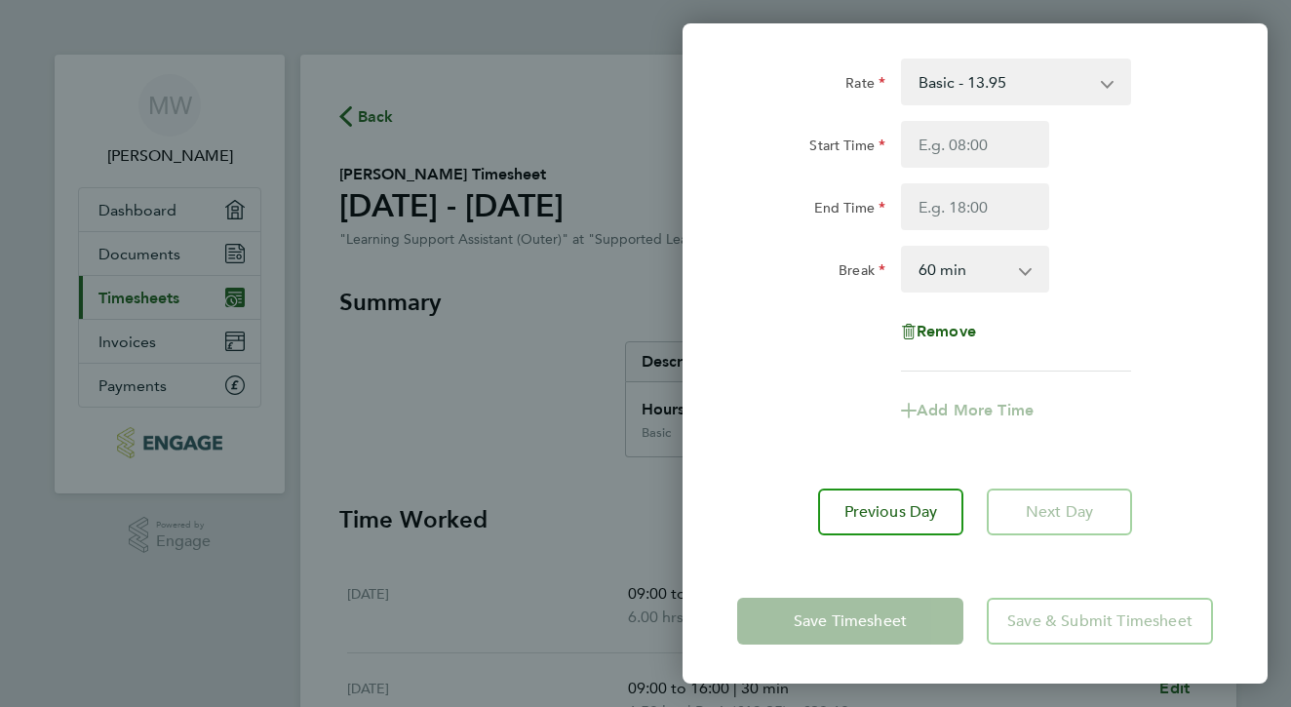
scroll to position [97, 0]
click at [601, 501] on div "Back [DATE] Enter time worked for this day. Rate Basic - 13.95 Start Time End T…" at bounding box center [645, 353] width 1291 height 707
click at [870, 624] on app-form-button "Save Timesheet" at bounding box center [856, 621] width 238 height 47
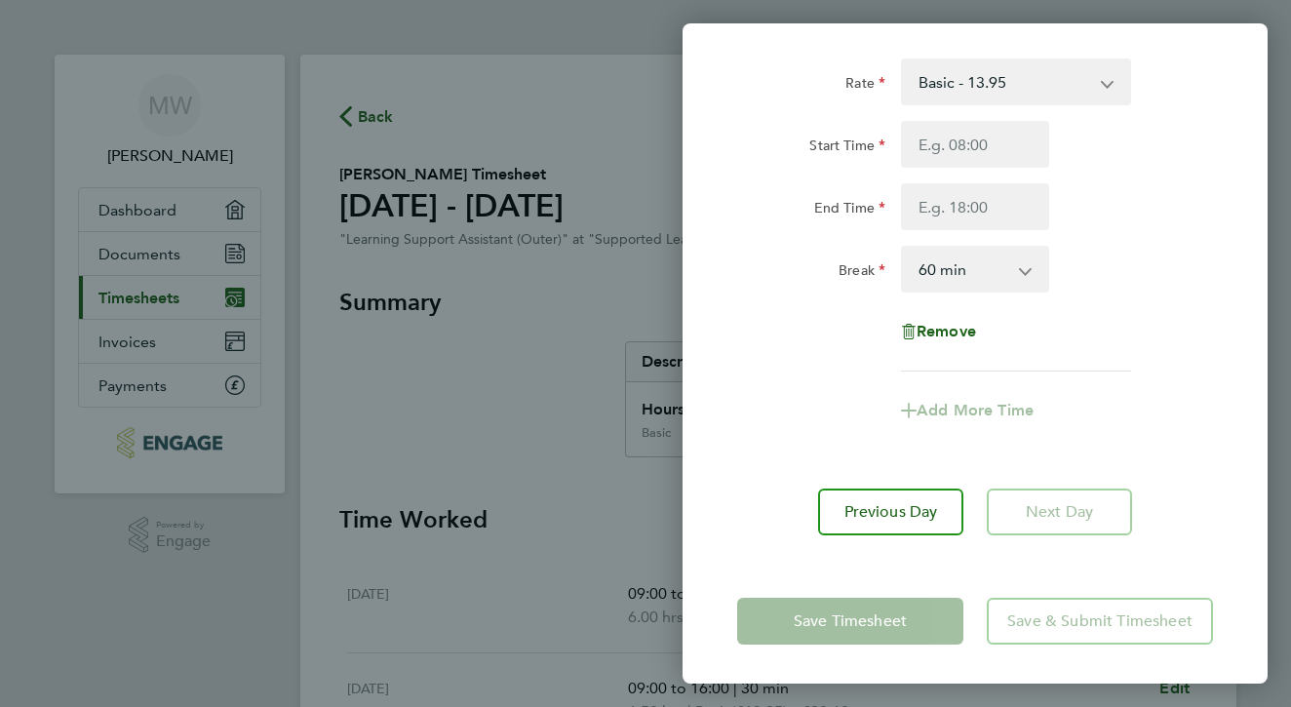
click at [870, 624] on app-form-button "Save Timesheet" at bounding box center [856, 621] width 238 height 47
click at [539, 400] on div "Back [DATE] Enter time worked for this day. Rate Basic - 13.95 Start Time End T…" at bounding box center [645, 353] width 1291 height 707
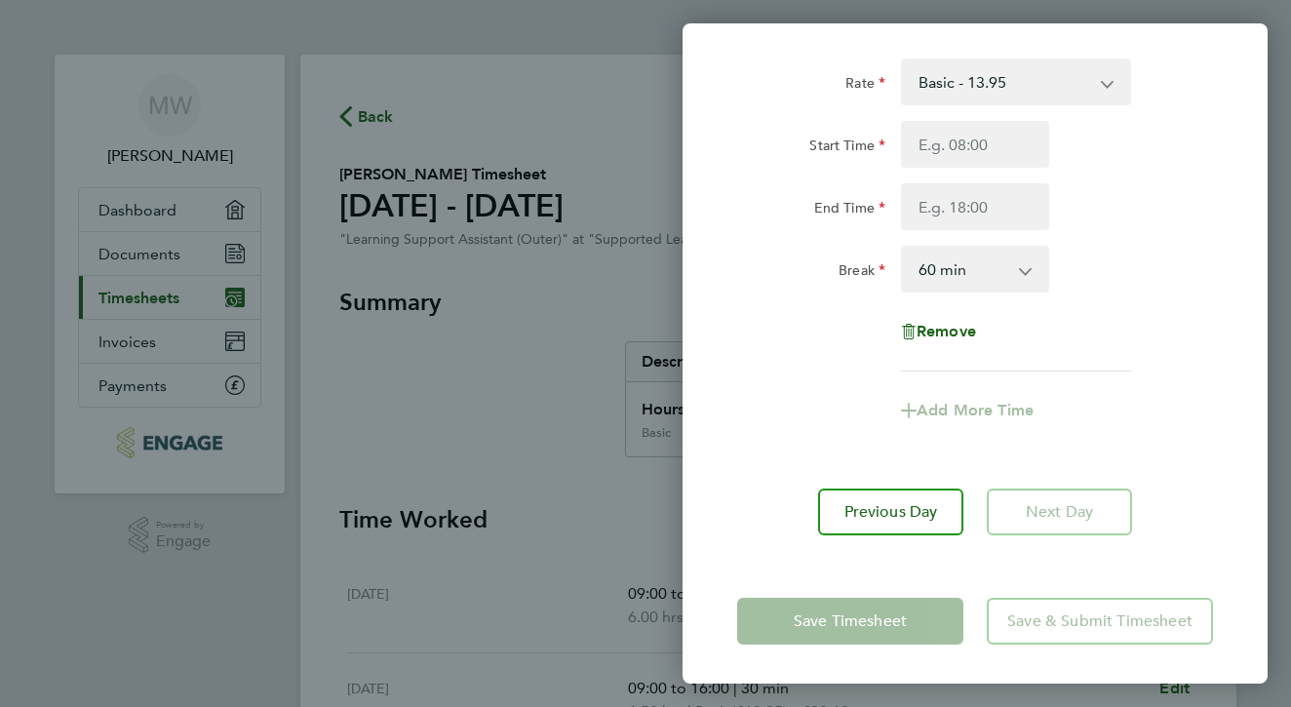
click at [1277, 197] on div "Back [DATE] Enter time worked for this day. Rate Basic - 13.95 Start Time End T…" at bounding box center [645, 353] width 1291 height 707
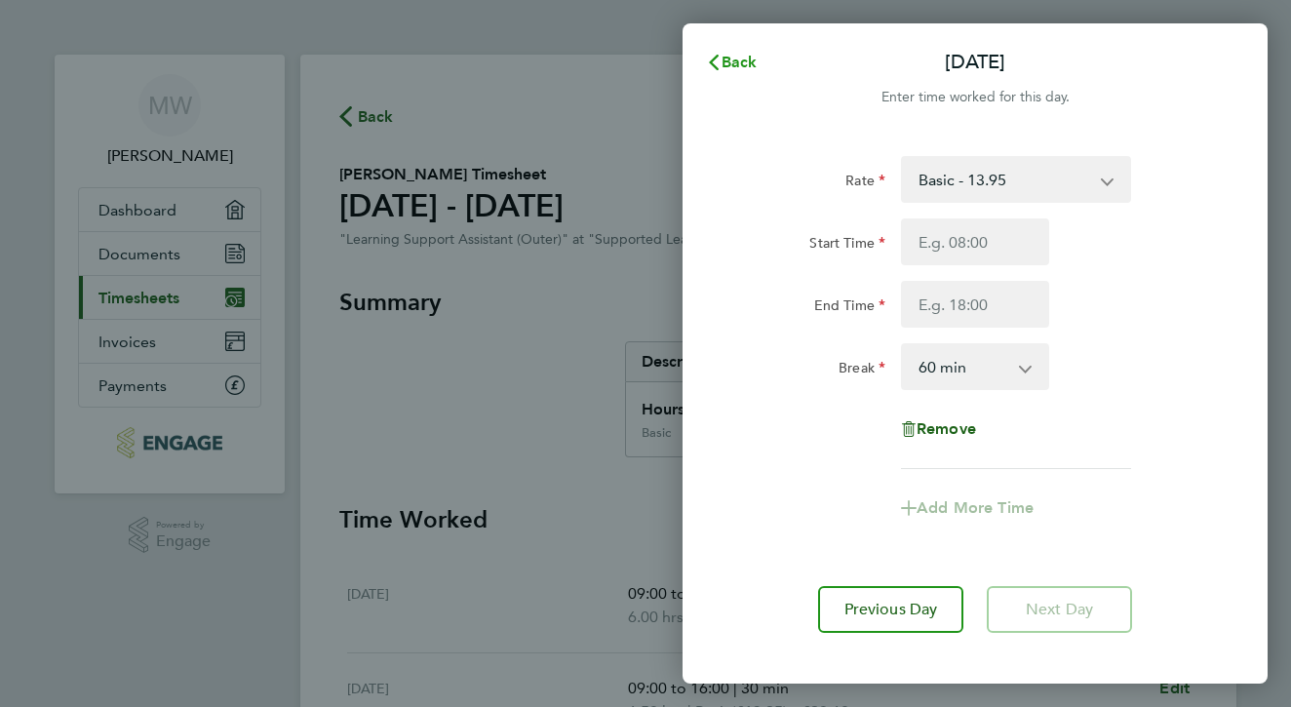
click at [733, 60] on span "Back" at bounding box center [739, 62] width 36 height 19
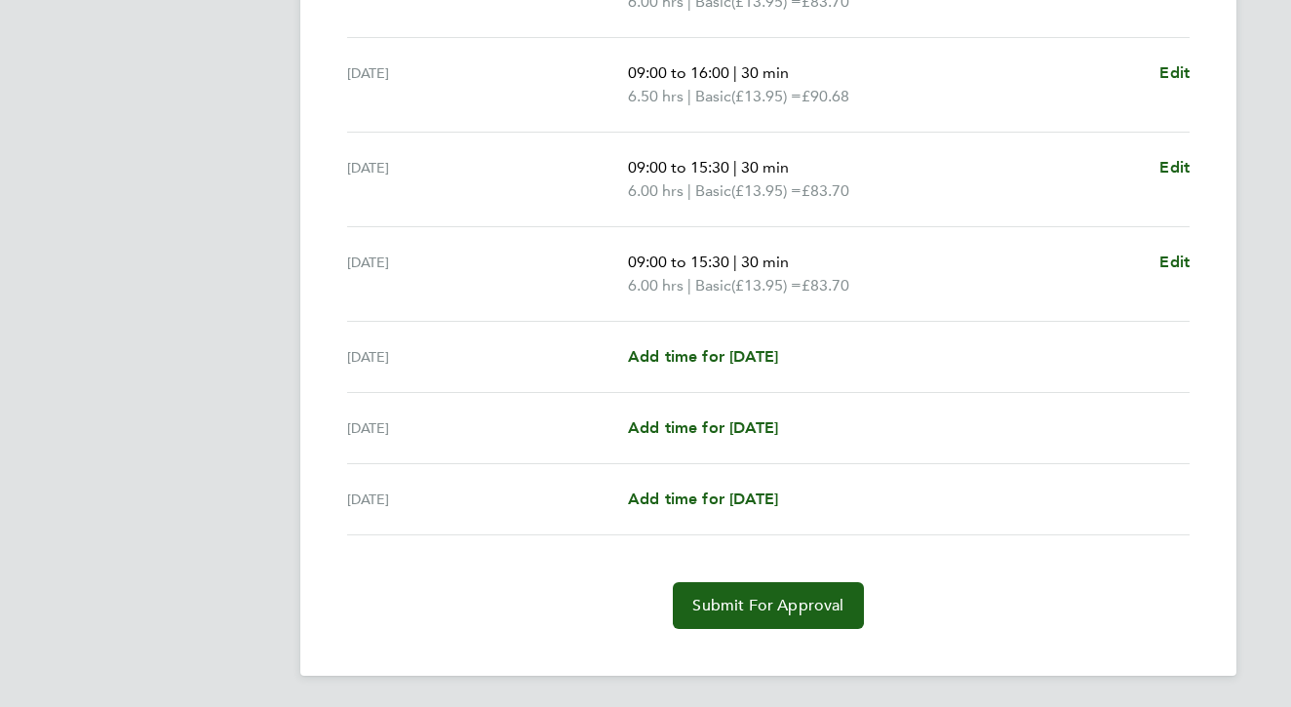
scroll to position [615, 0]
click at [763, 603] on span "Submit For Approval" at bounding box center [767, 605] width 151 height 19
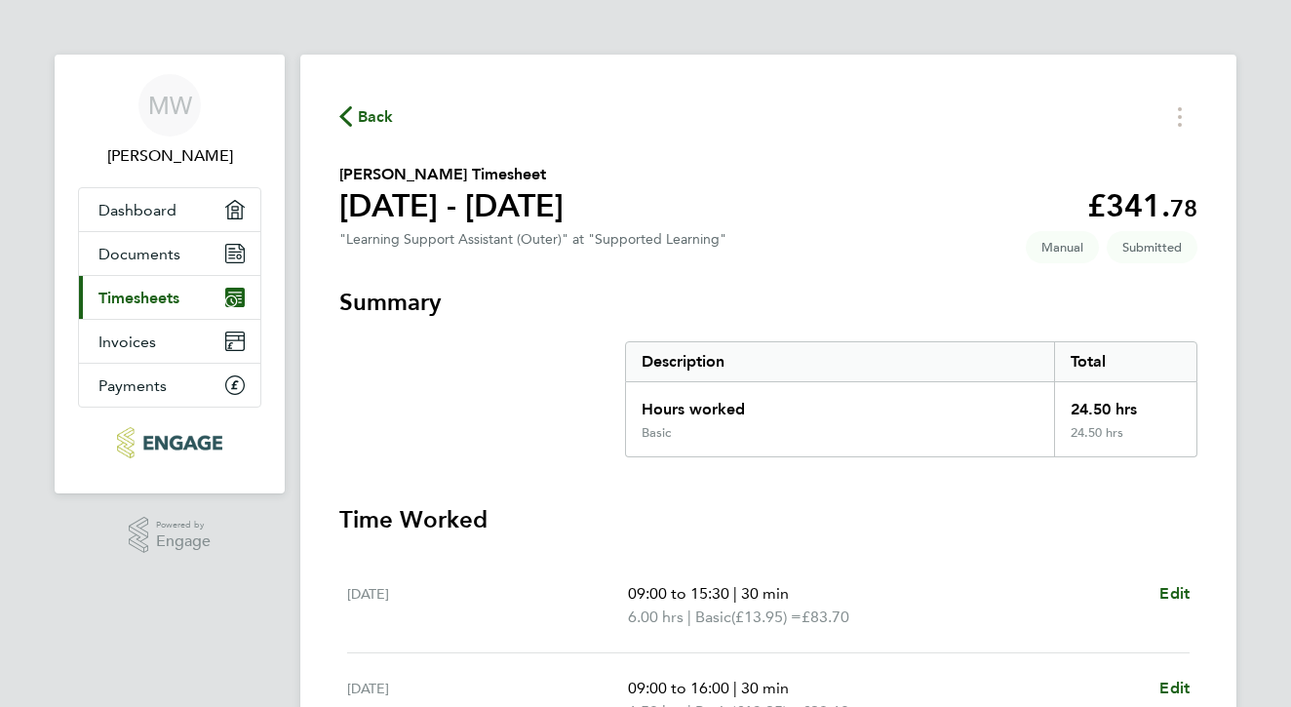
scroll to position [0, 0]
click at [145, 383] on span "Payments" at bounding box center [132, 385] width 68 height 19
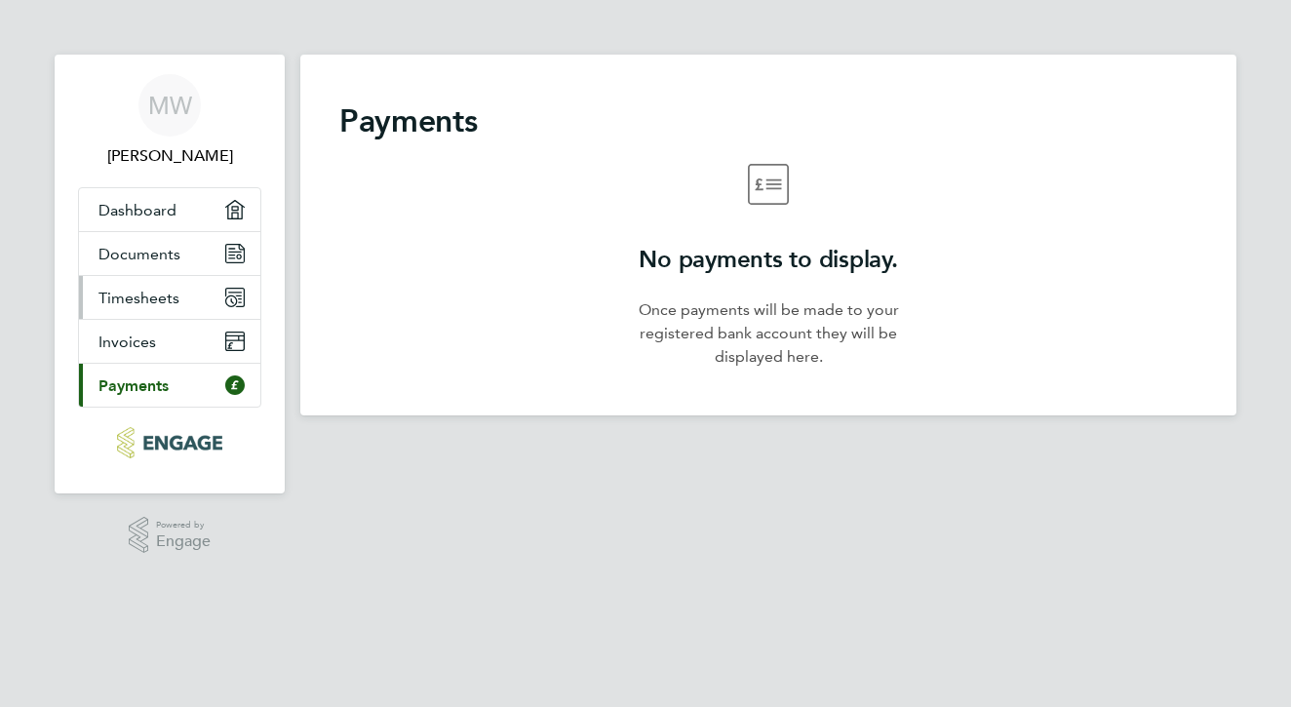
click at [153, 297] on span "Timesheets" at bounding box center [138, 298] width 81 height 19
